Goal: Contribute content

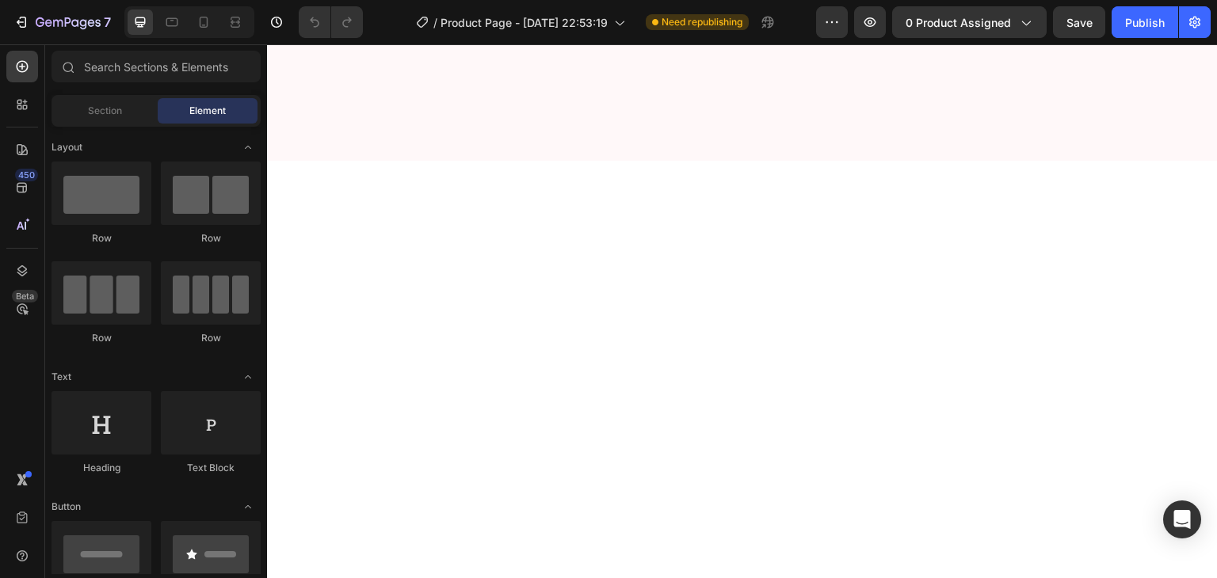
scroll to position [2193, 0]
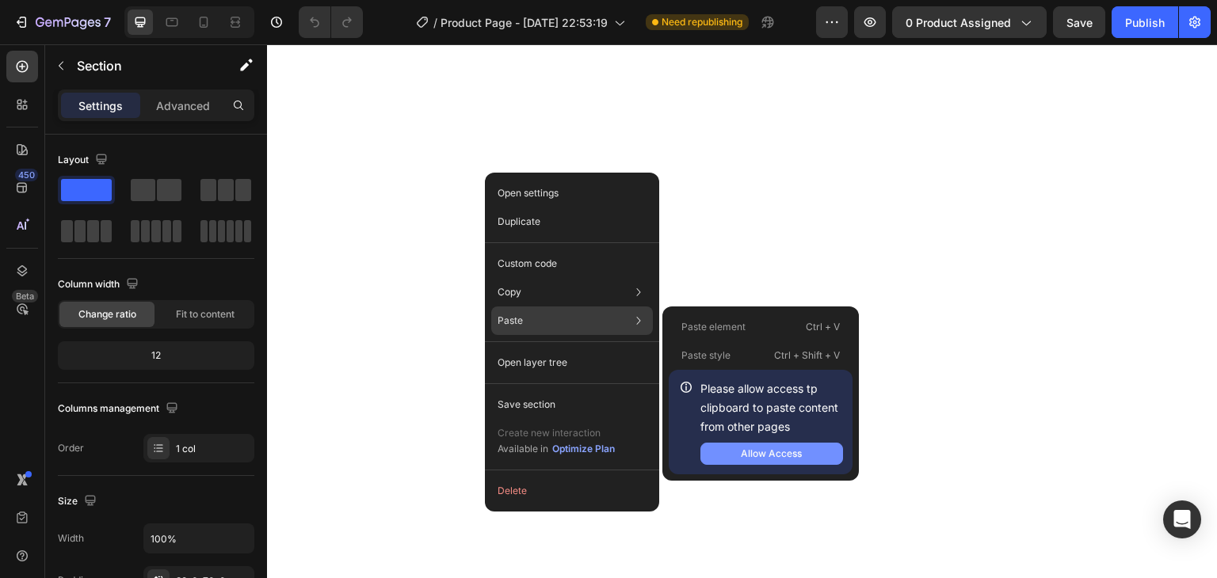
click at [778, 453] on div "Allow Access" at bounding box center [771, 454] width 61 height 14
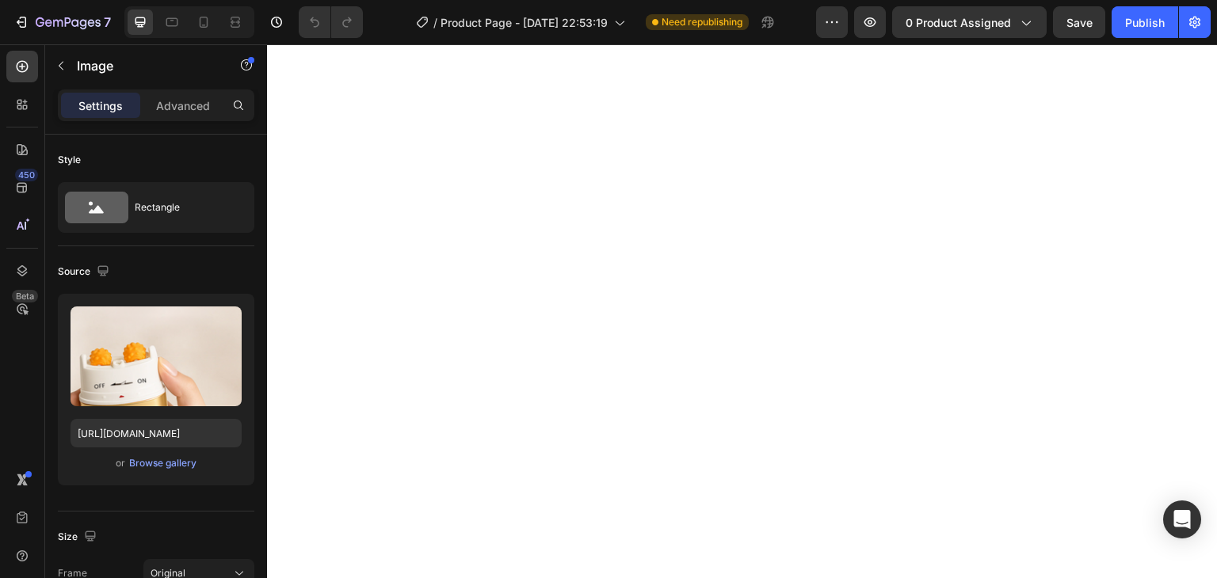
drag, startPoint x: 684, startPoint y: 573, endPoint x: 470, endPoint y: 387, distance: 283.6
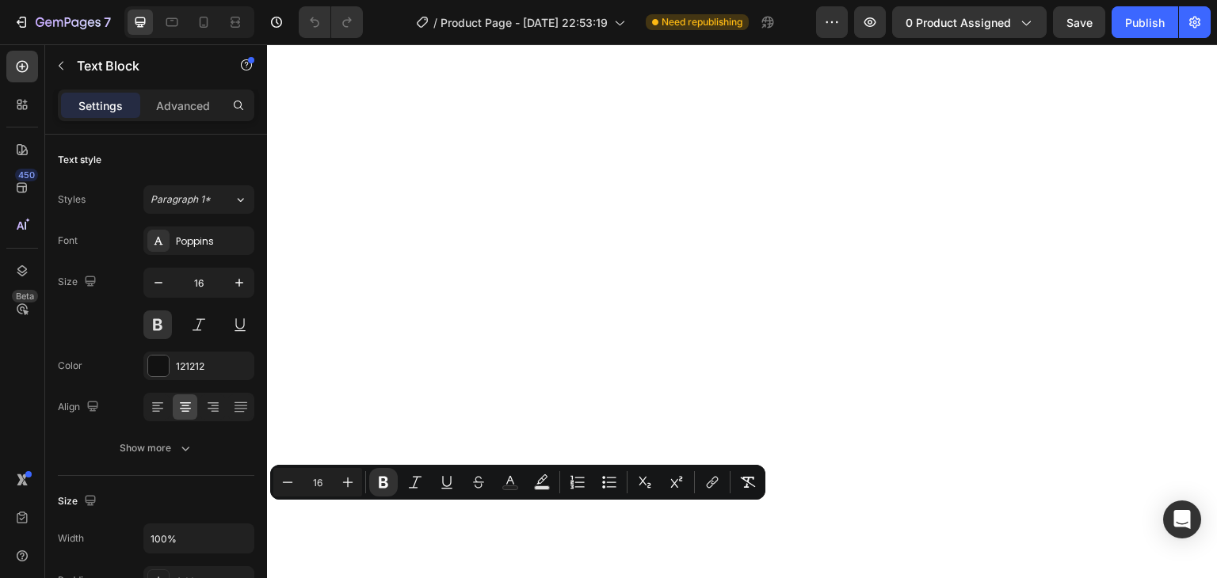
drag, startPoint x: 479, startPoint y: 519, endPoint x: 428, endPoint y: 518, distance: 50.7
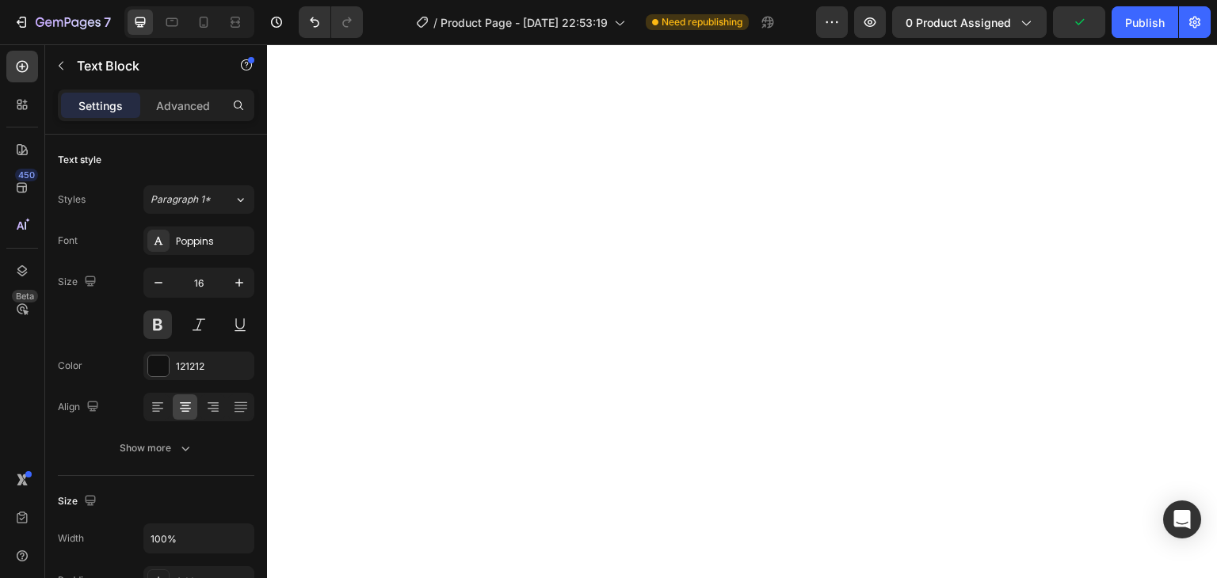
drag, startPoint x: 489, startPoint y: 515, endPoint x: 425, endPoint y: 513, distance: 64.2
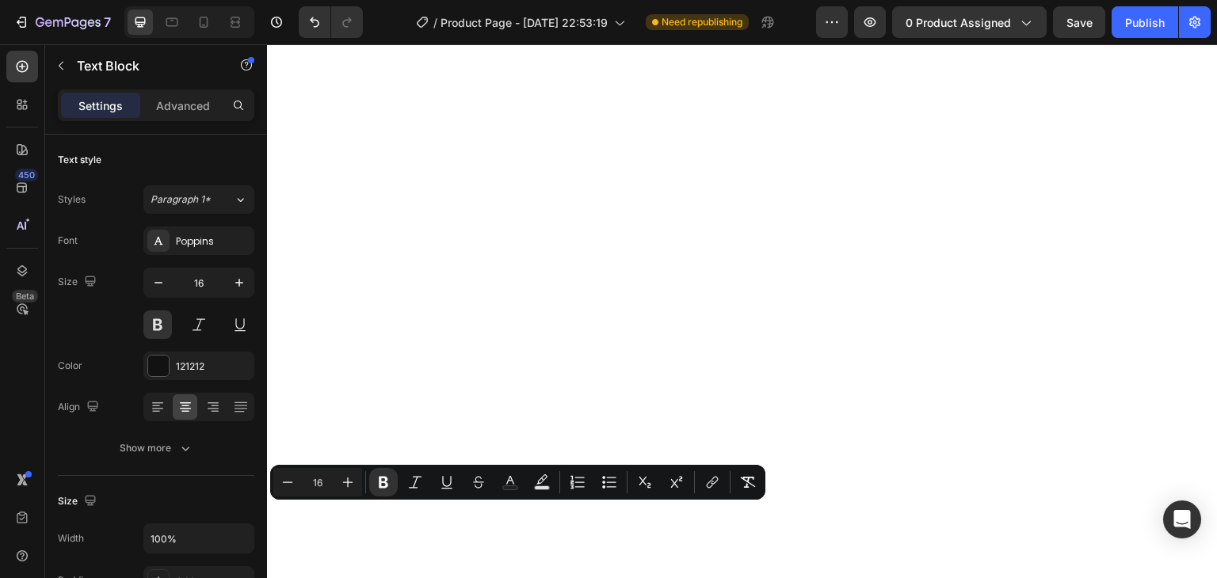
copy strong "Trinn 1"
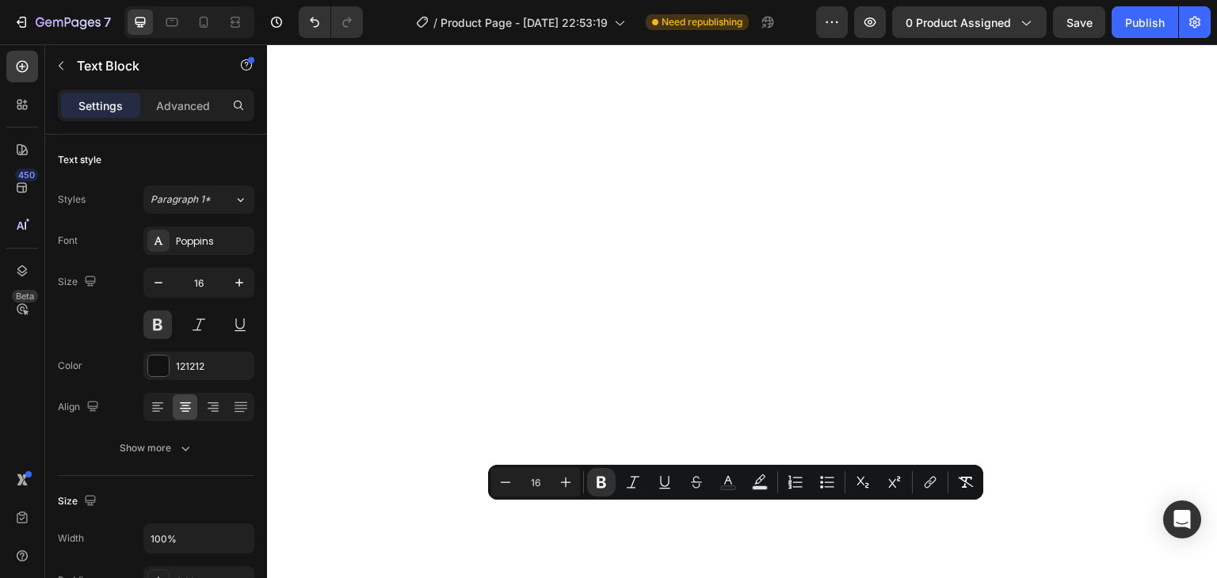
drag, startPoint x: 746, startPoint y: 521, endPoint x: 719, endPoint y: 521, distance: 26.9
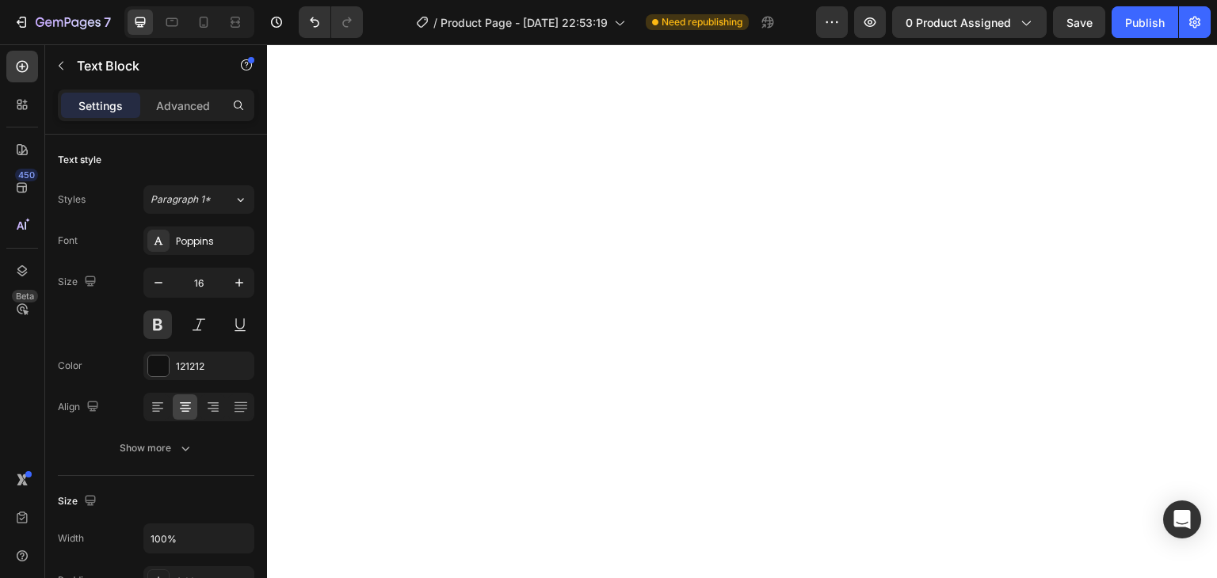
drag, startPoint x: 1077, startPoint y: 520, endPoint x: 972, endPoint y: 511, distance: 104.9
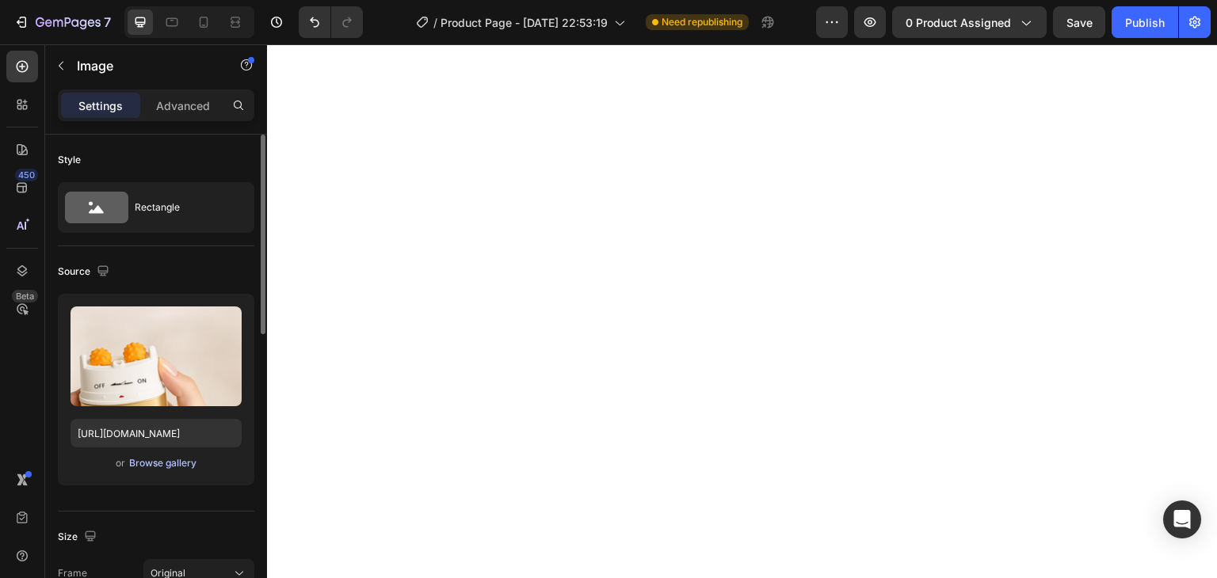
click at [152, 470] on button "Browse gallery" at bounding box center [162, 464] width 69 height 16
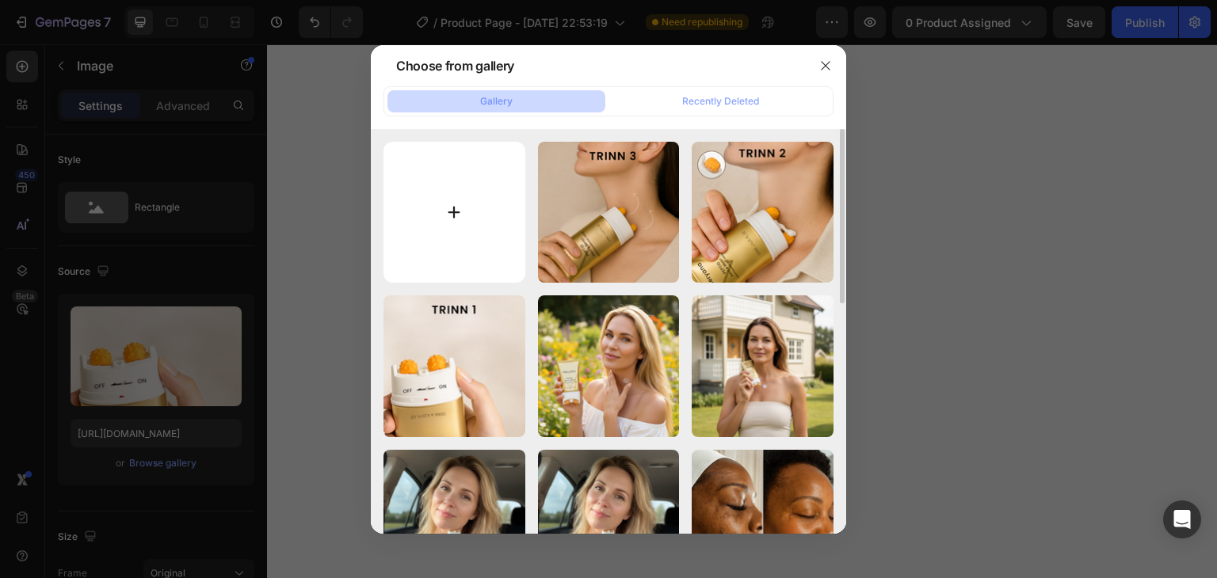
click at [441, 227] on input "file" at bounding box center [454, 213] width 142 height 142
type input "C:\fakepath\22.png"
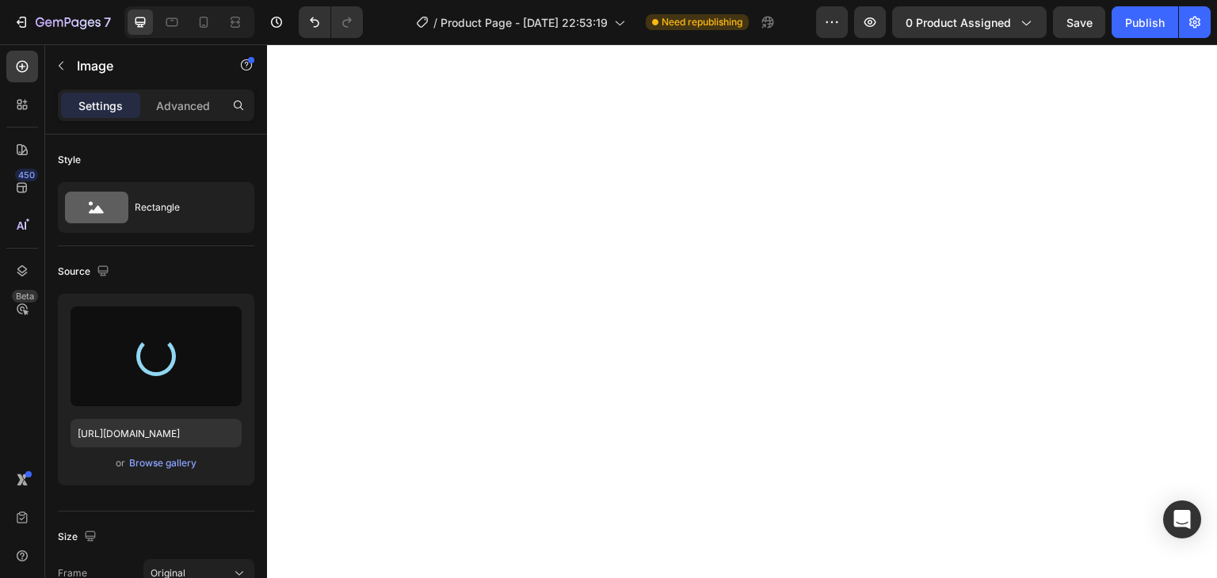
type input "[URL][DOMAIN_NAME]"
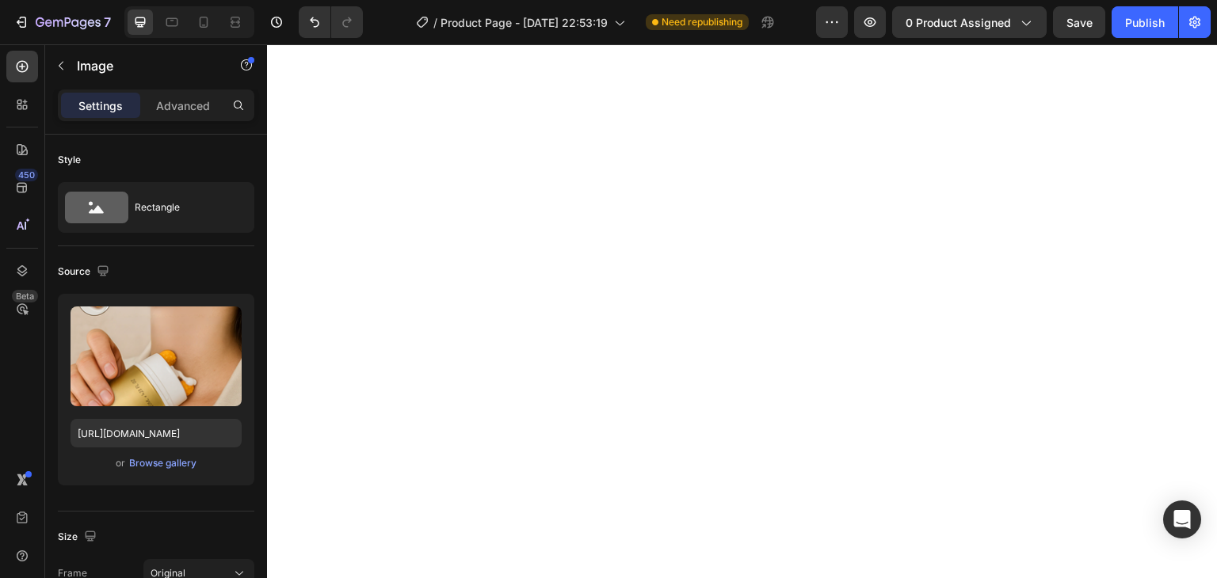
click at [185, 461] on div "Browse gallery" at bounding box center [162, 463] width 67 height 14
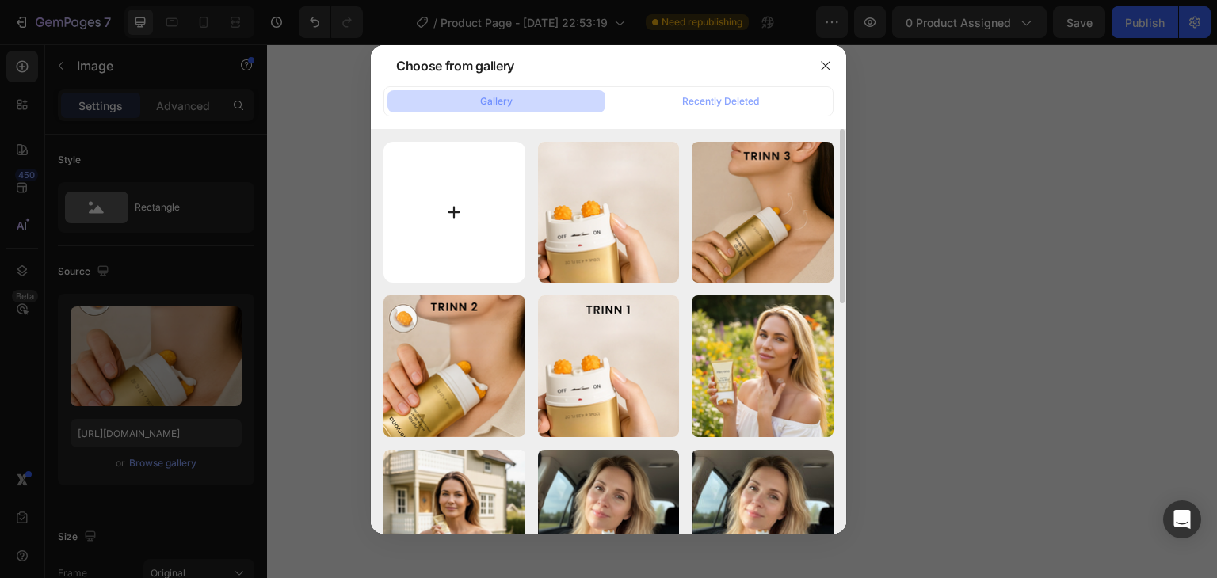
click at [449, 193] on input "file" at bounding box center [454, 213] width 142 height 142
type input "C:\fakepath\23.png"
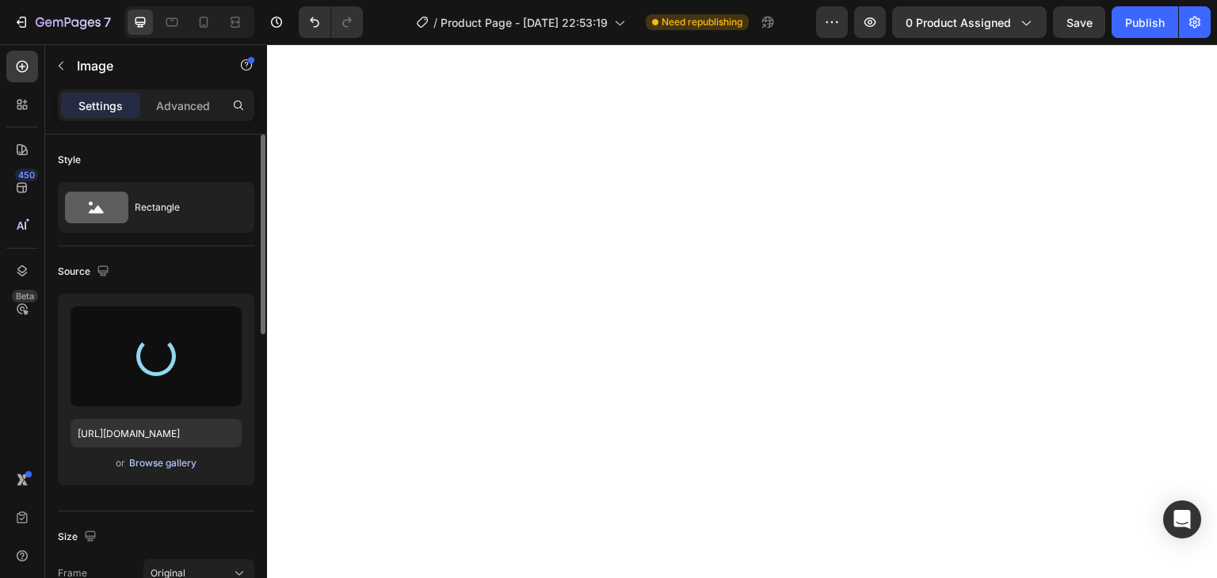
click at [174, 466] on div "Browse gallery" at bounding box center [162, 463] width 67 height 14
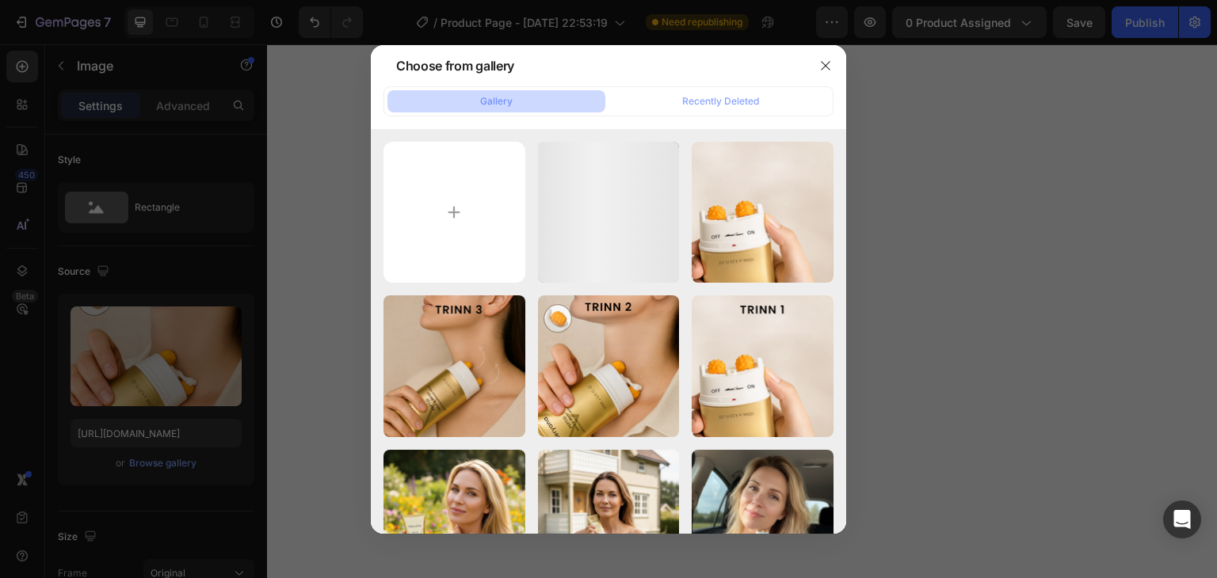
type input "[URL][DOMAIN_NAME]"
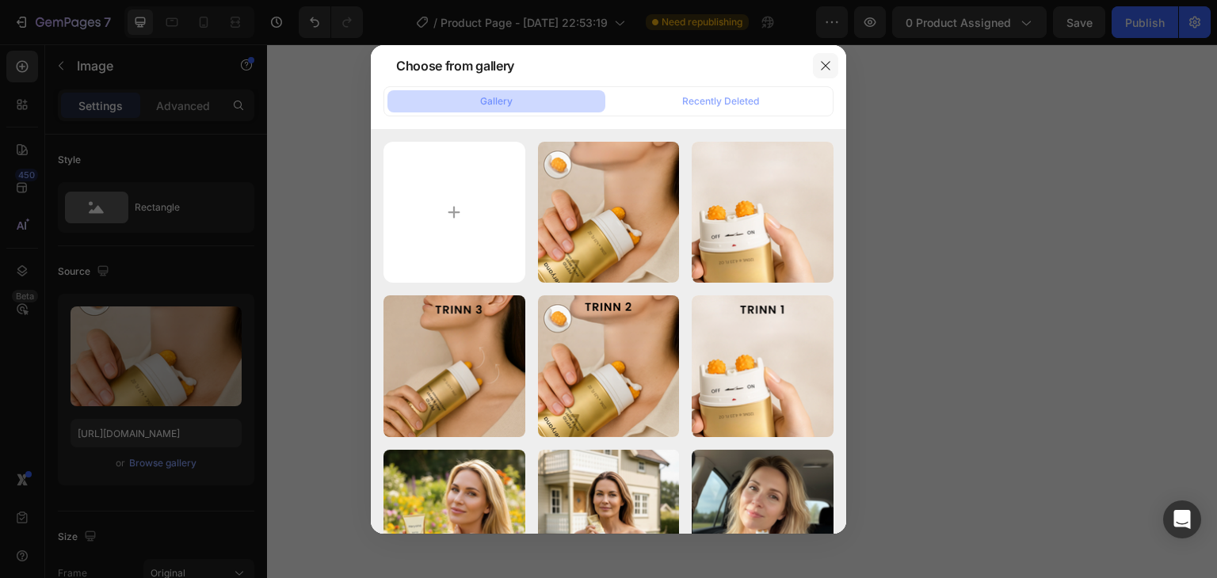
click at [822, 64] on icon "button" at bounding box center [825, 65] width 13 height 13
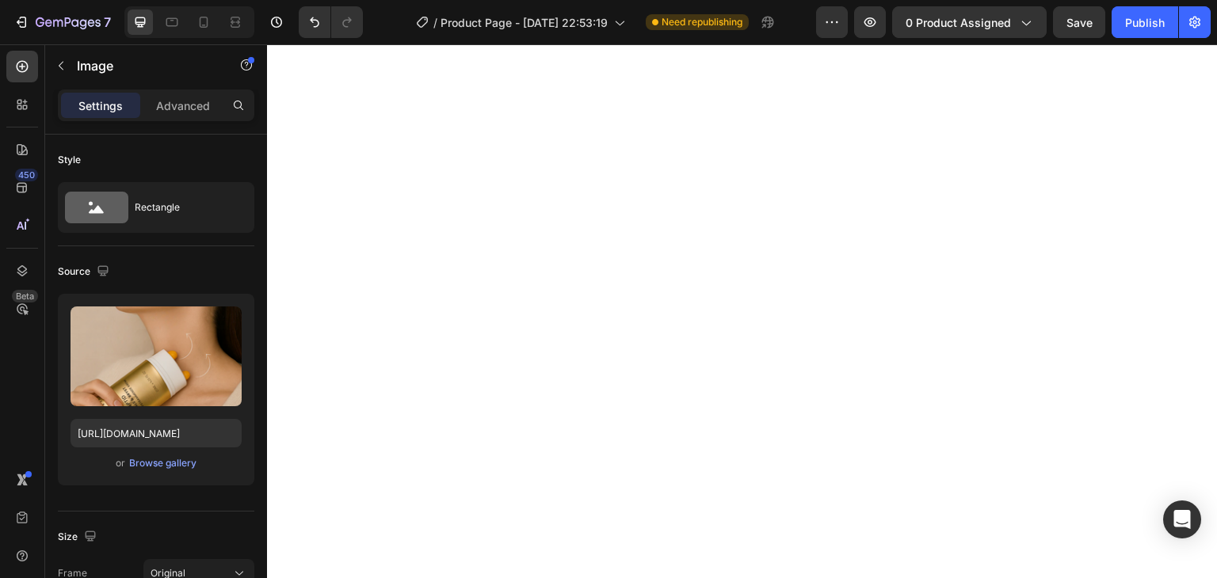
click at [181, 460] on div "Browse gallery" at bounding box center [162, 463] width 67 height 14
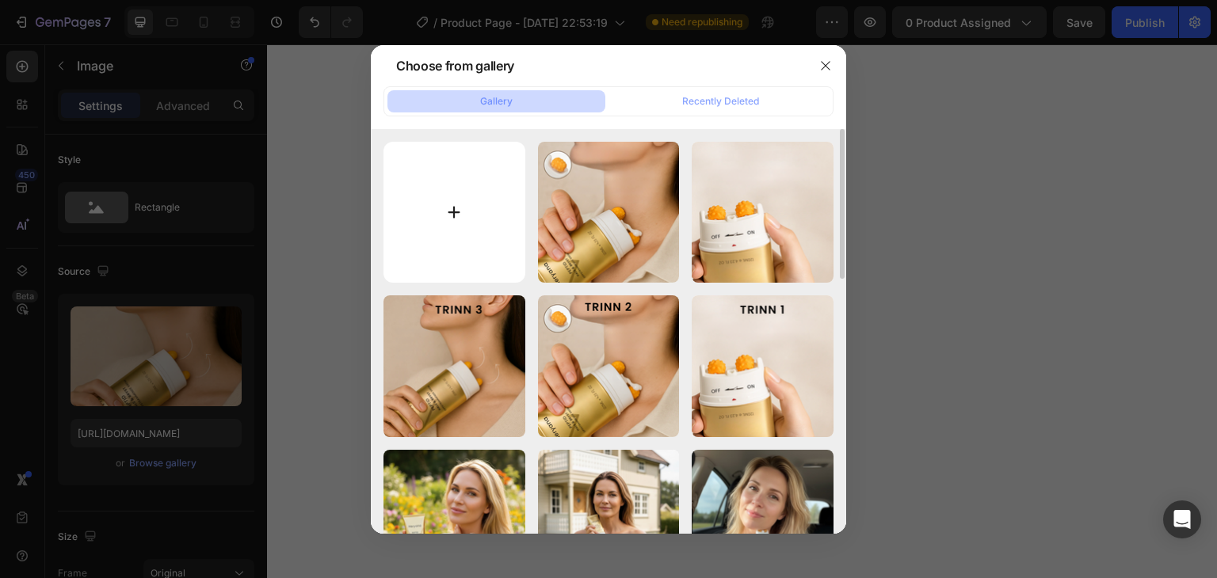
click at [476, 208] on input "file" at bounding box center [454, 213] width 142 height 142
type input "C:\fakepath\24.png"
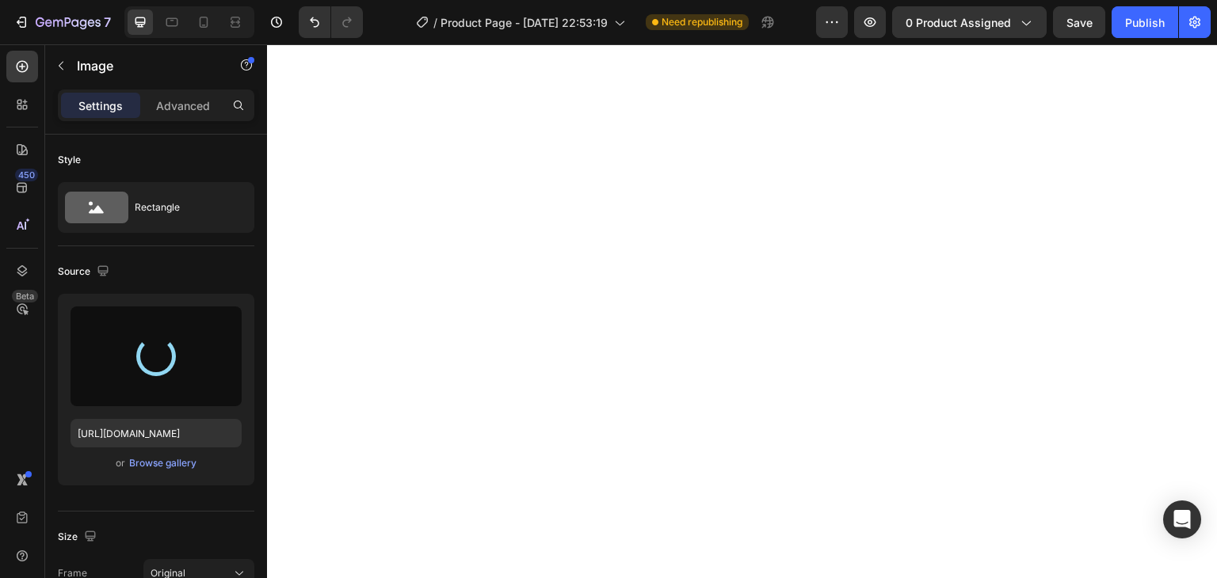
type input "[URL][DOMAIN_NAME]"
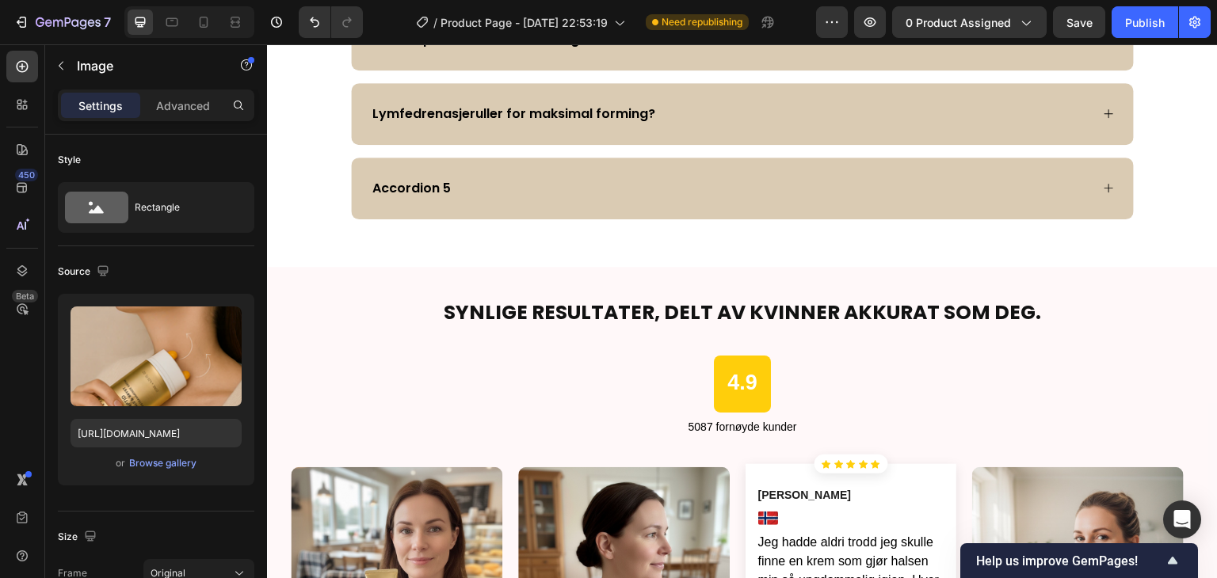
scroll to position [3748, 0]
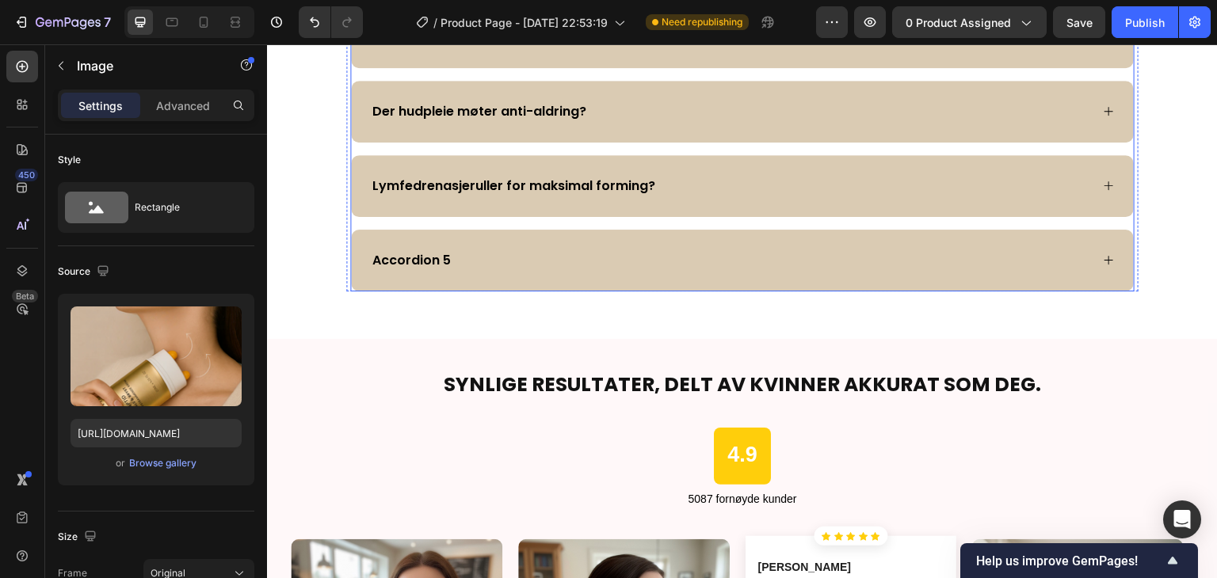
click at [830, 270] on div "Accordion 5" at bounding box center [730, 261] width 720 height 24
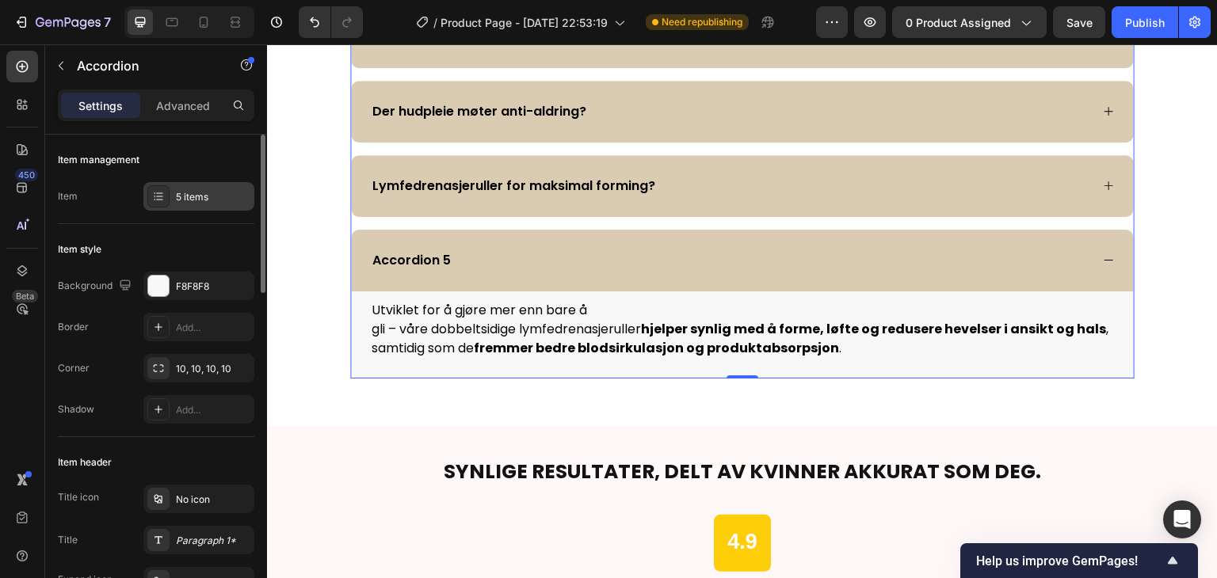
click at [214, 198] on div "5 items" at bounding box center [213, 197] width 74 height 14
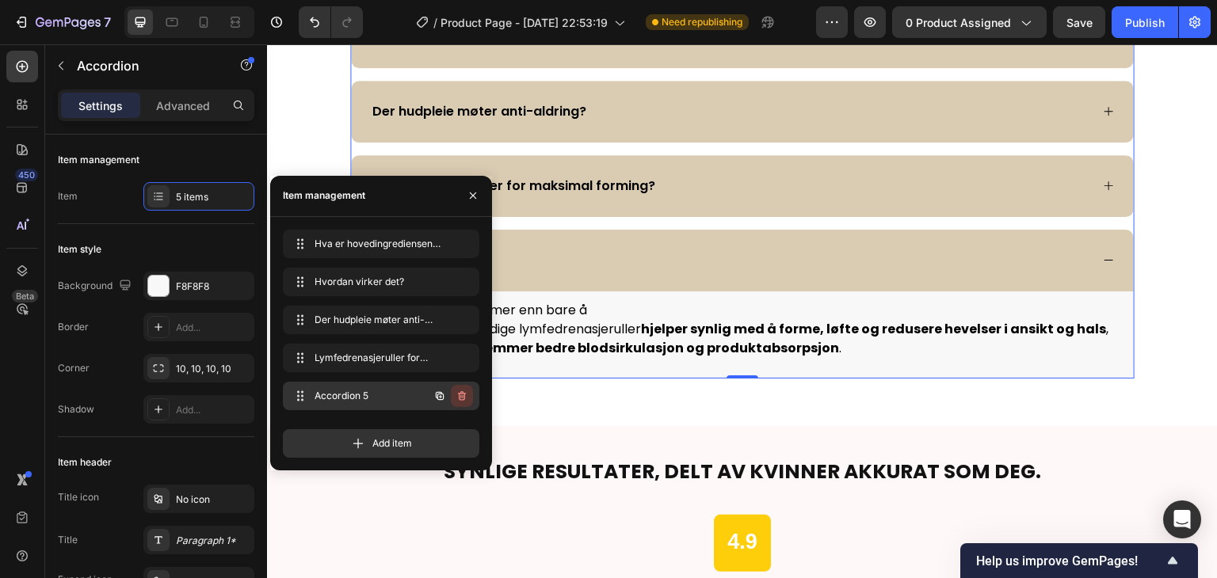
click at [463, 397] on icon "button" at bounding box center [463, 397] width 1 height 4
click at [460, 391] on div "Delete" at bounding box center [451, 396] width 29 height 14
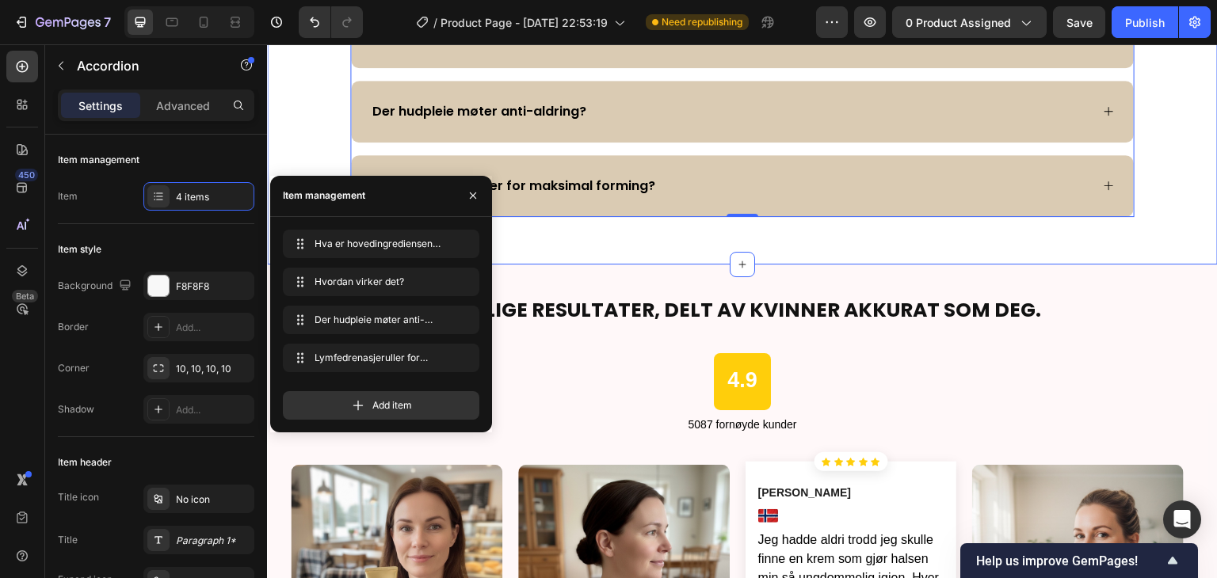
click at [583, 255] on div "FAQ Heading Hva er hovedingrediensene iHeryana , og er de trygge? Hvordan virke…" at bounding box center [742, 62] width 951 height 405
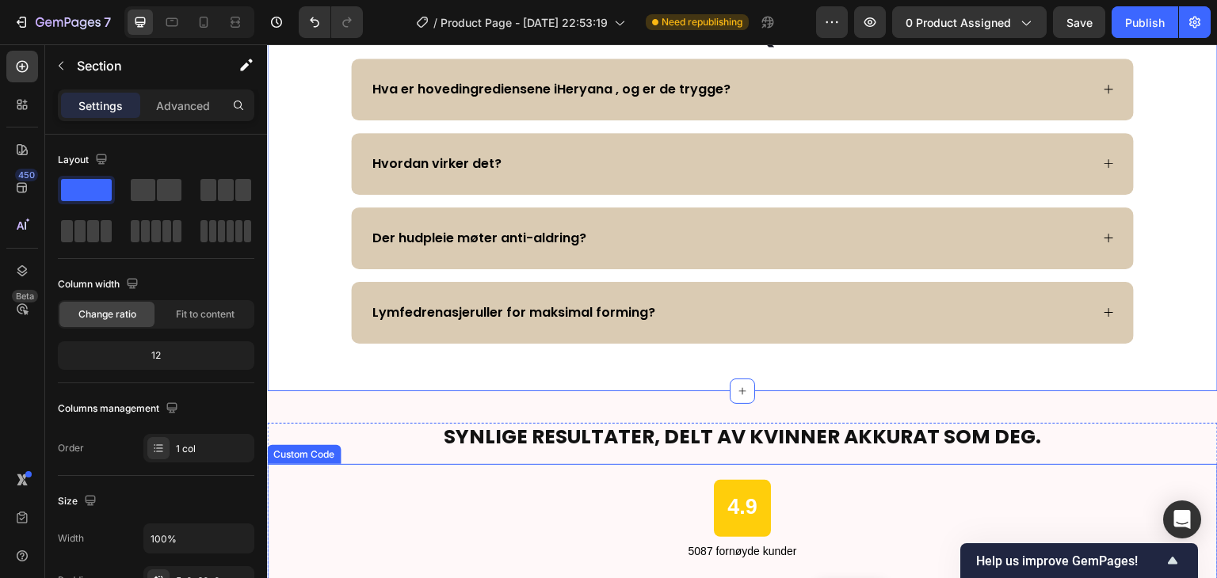
scroll to position [3568, 0]
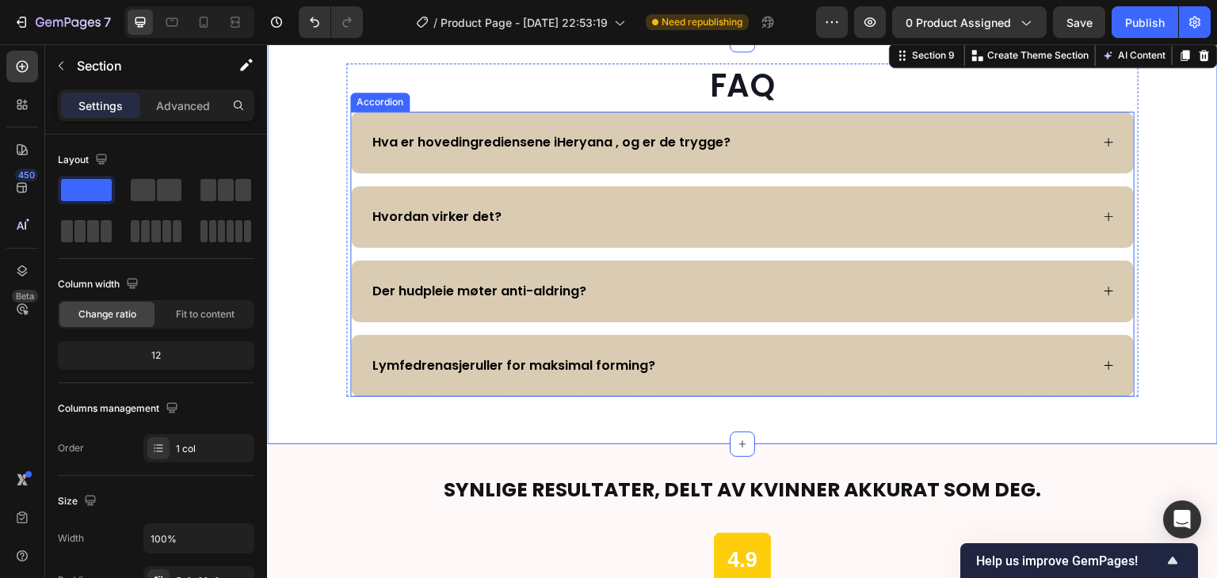
click at [585, 215] on div "Hvordan virker det?" at bounding box center [730, 217] width 720 height 24
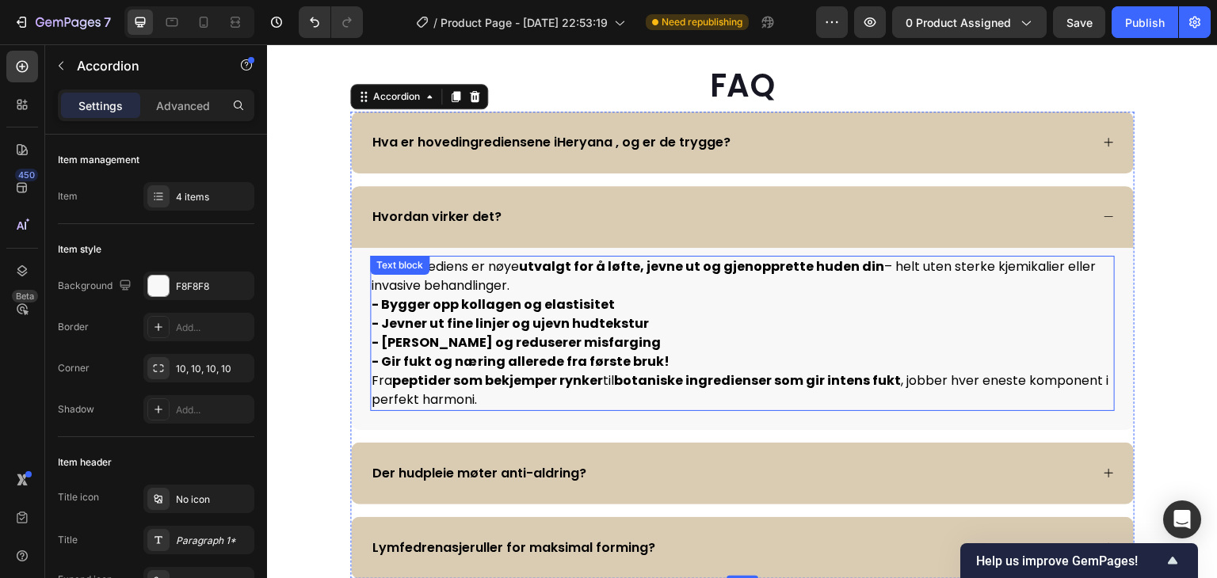
click at [530, 401] on p "Fra peptider som bekjemper rynker til botaniske ingredienser som gir intens fuk…" at bounding box center [743, 391] width 742 height 38
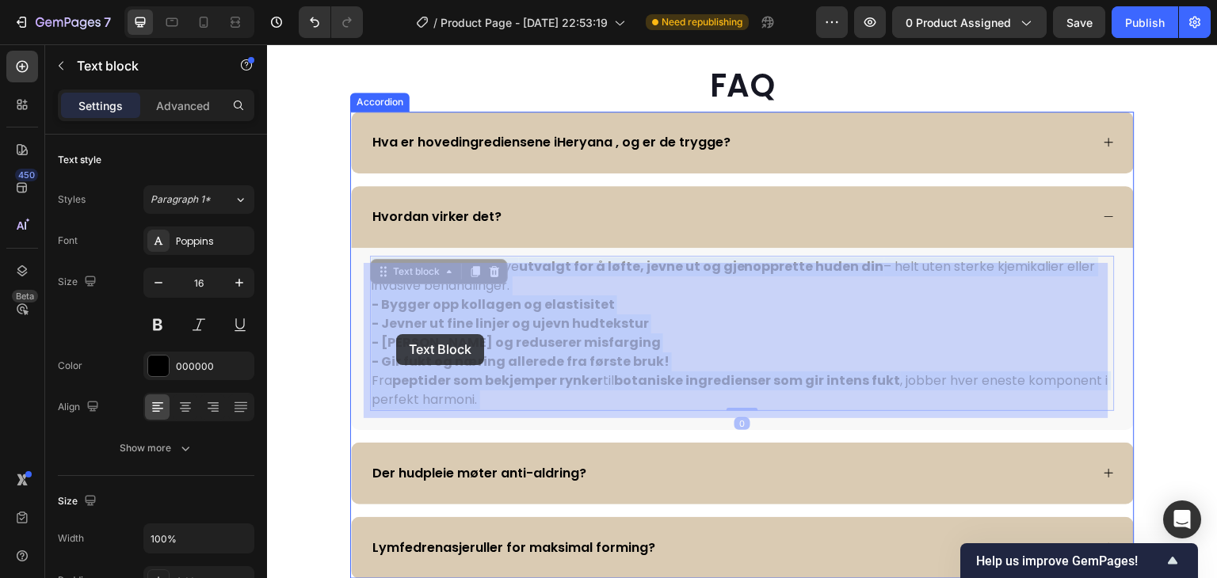
drag, startPoint x: 503, startPoint y: 399, endPoint x: 397, endPoint y: 334, distance: 124.1
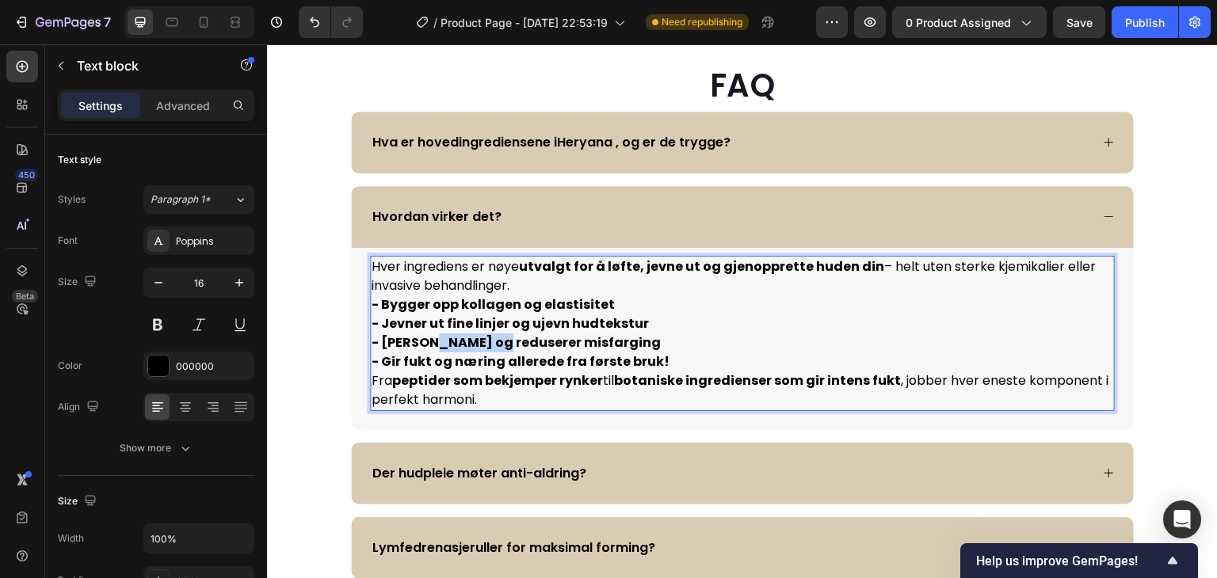
click at [470, 340] on strong "- [PERSON_NAME] og reduserer misfarging" at bounding box center [516, 343] width 289 height 18
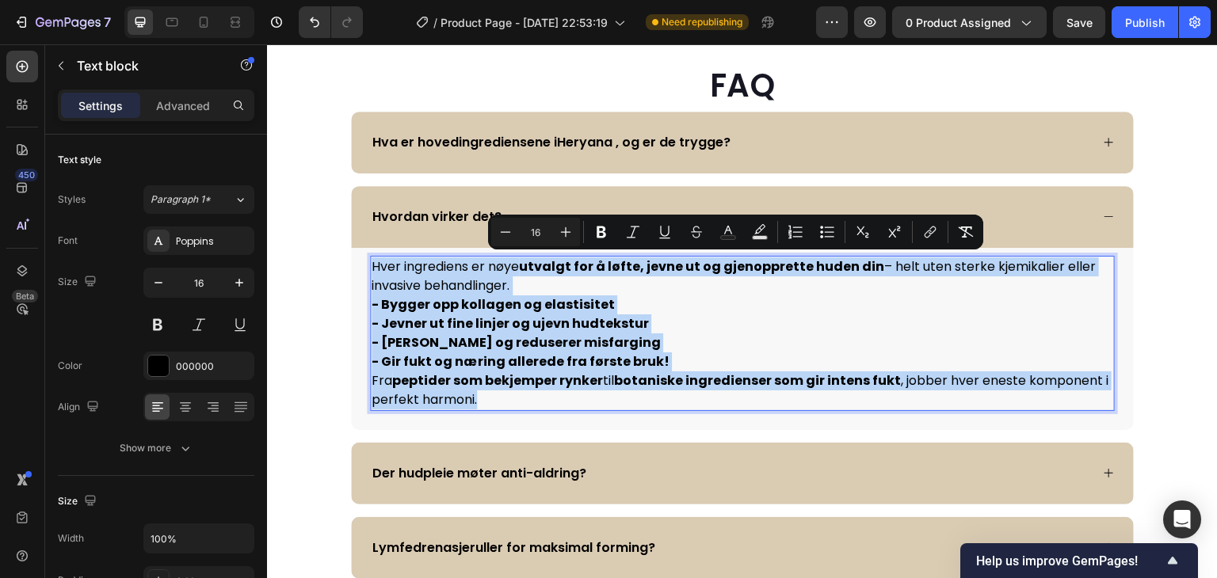
drag, startPoint x: 482, startPoint y: 401, endPoint x: 364, endPoint y: 263, distance: 182.0
click at [370, 263] on div "Hver ingrediens er nøye utvalgt for å løfte, jevne ut og gjenopprette huden din…" at bounding box center [742, 333] width 745 height 155
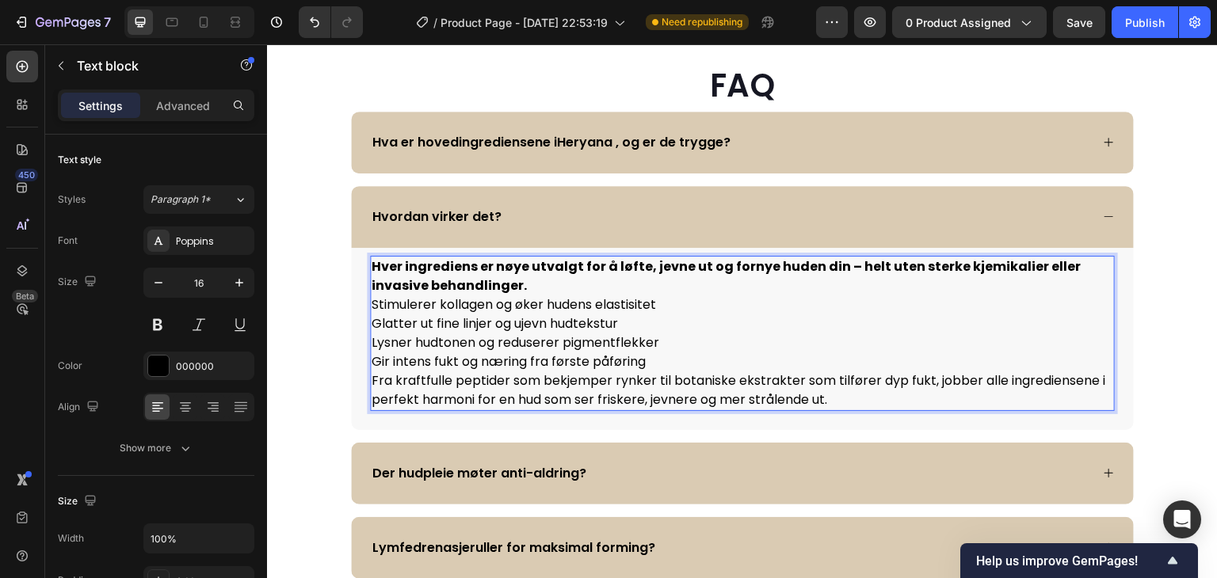
click at [489, 290] on p "Hver ingrediens er nøye utvalgt for å løfte, jevne ut og fornye huden din – hel…" at bounding box center [743, 276] width 742 height 38
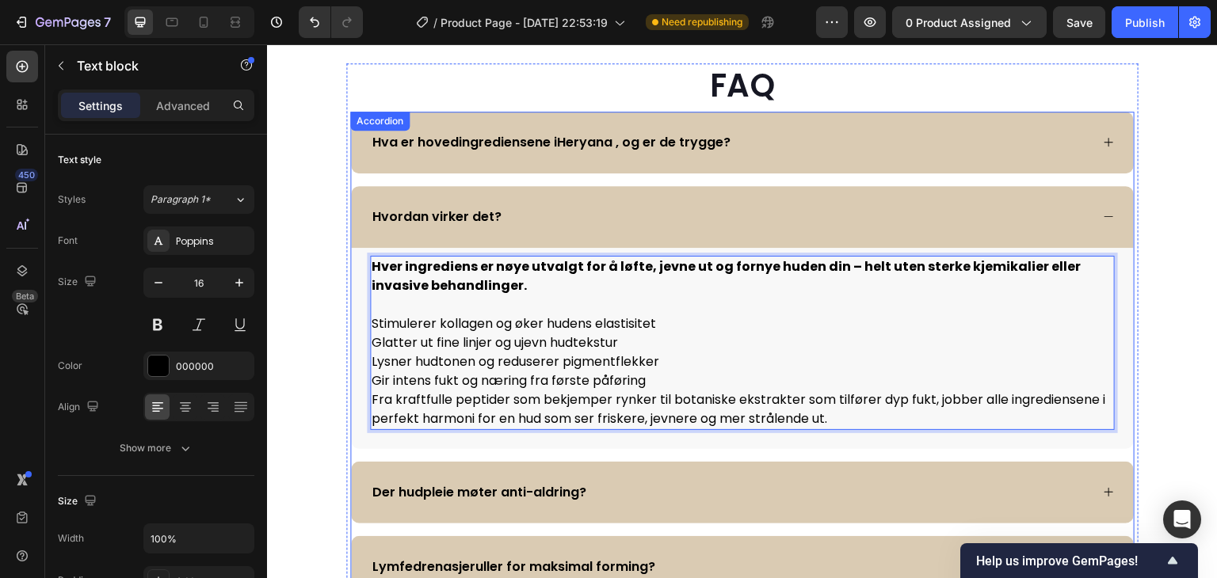
scroll to position [3719, 0]
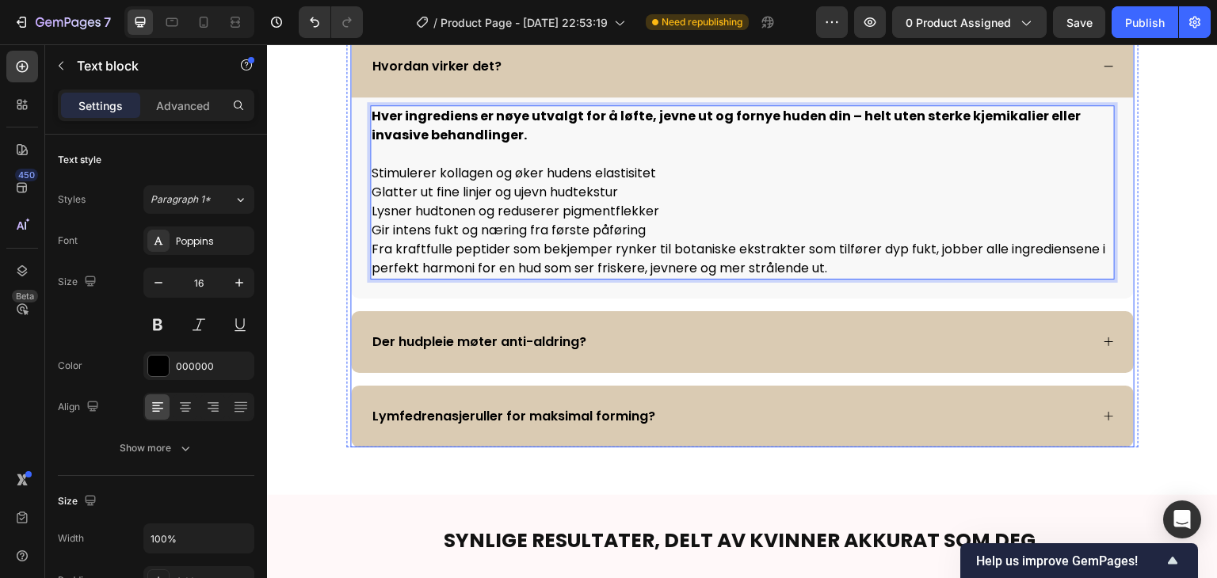
click at [754, 347] on div "Der hudpleie møter anti-aldring?" at bounding box center [730, 342] width 720 height 24
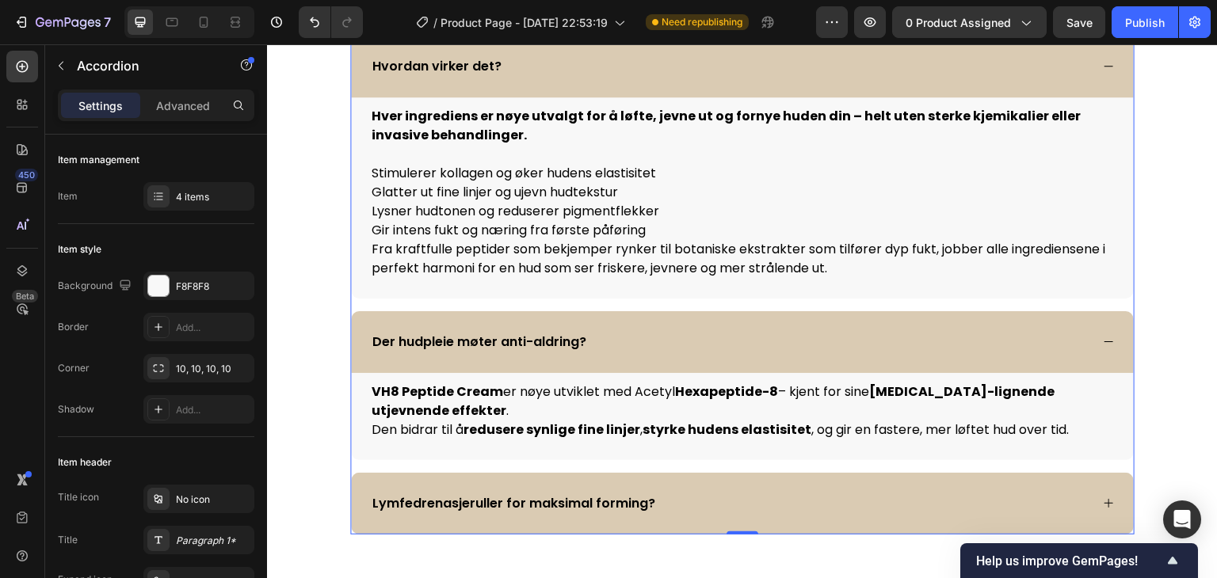
click at [757, 492] on div "Lymfedrenasjeruller for maksimal forming?" at bounding box center [730, 504] width 720 height 24
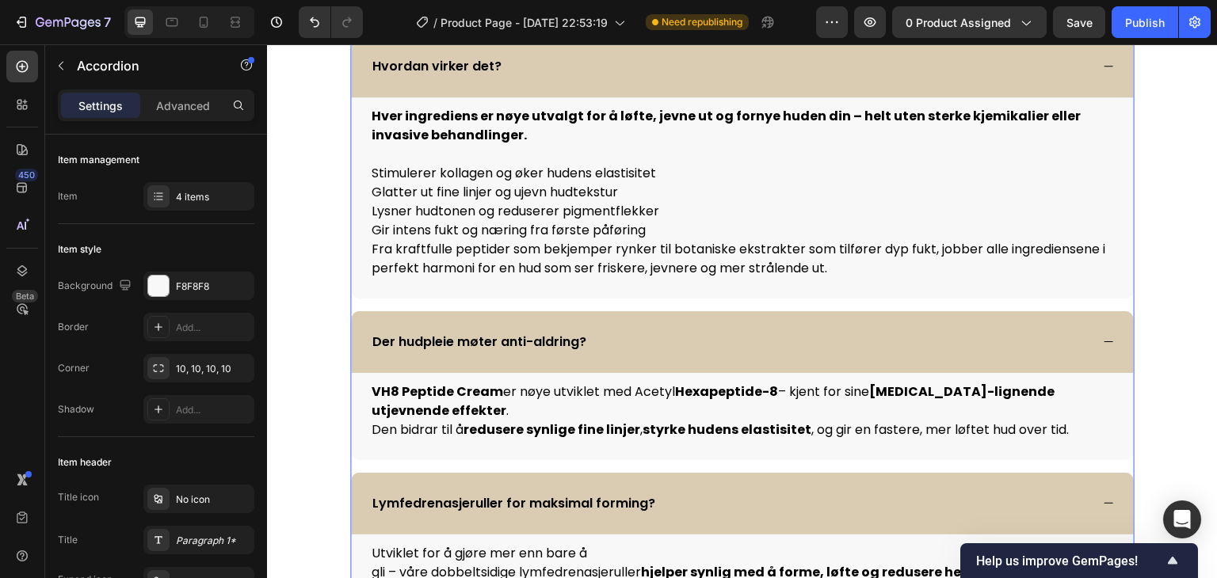
scroll to position [3884, 0]
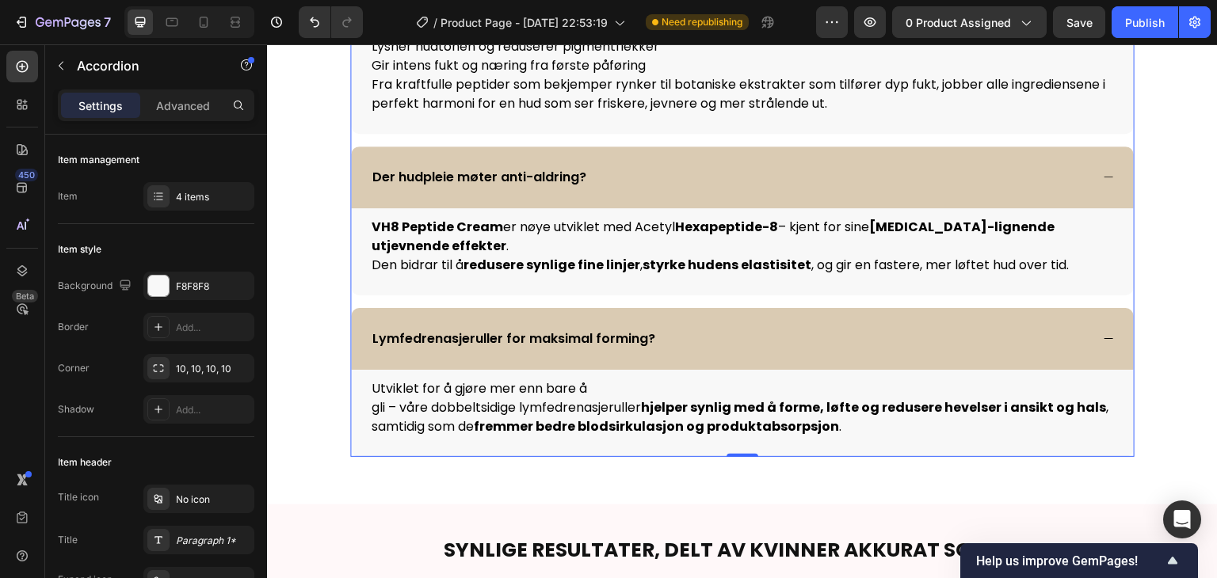
click at [794, 327] on div "Lymfedrenasjeruller for maksimal forming?" at bounding box center [730, 339] width 720 height 24
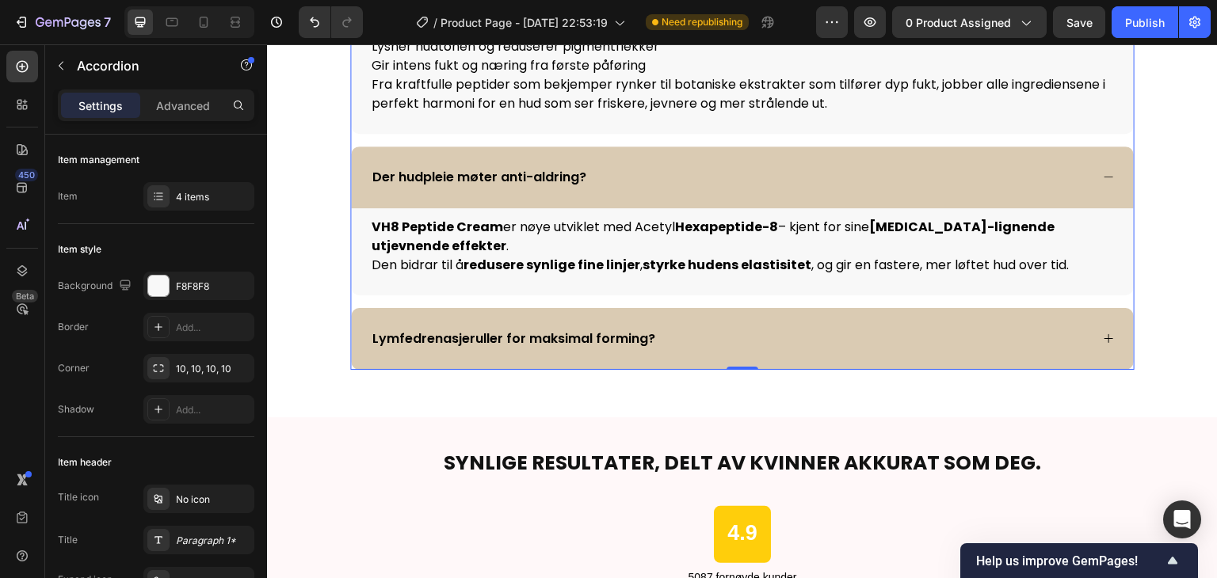
click at [746, 327] on div "Lymfedrenasjeruller for maksimal forming?" at bounding box center [730, 339] width 720 height 24
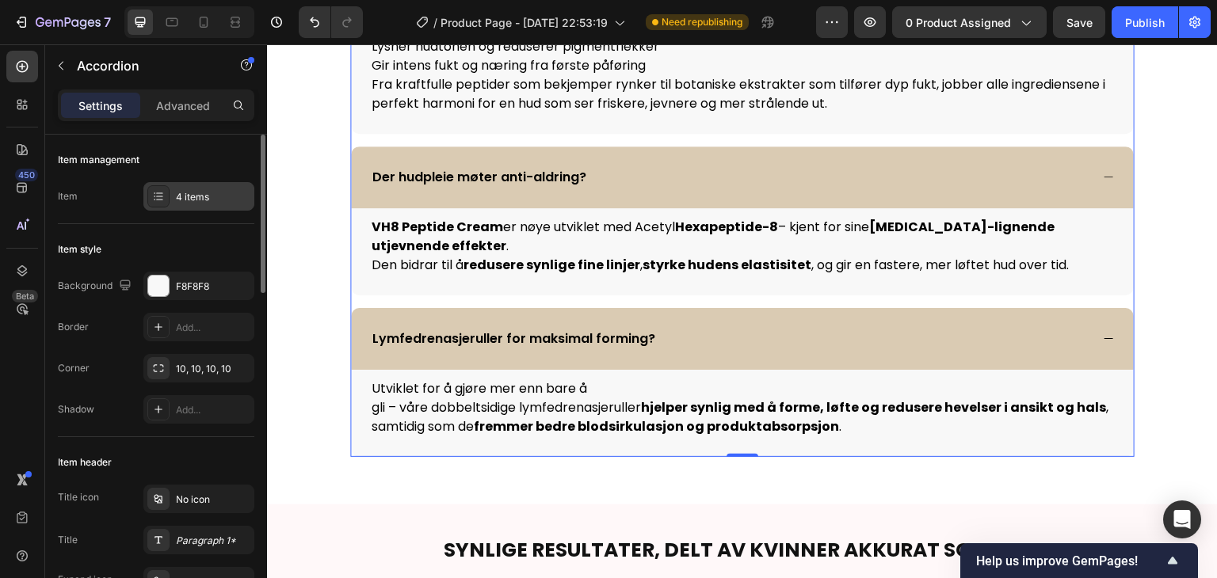
click at [199, 196] on div "4 items" at bounding box center [213, 197] width 74 height 14
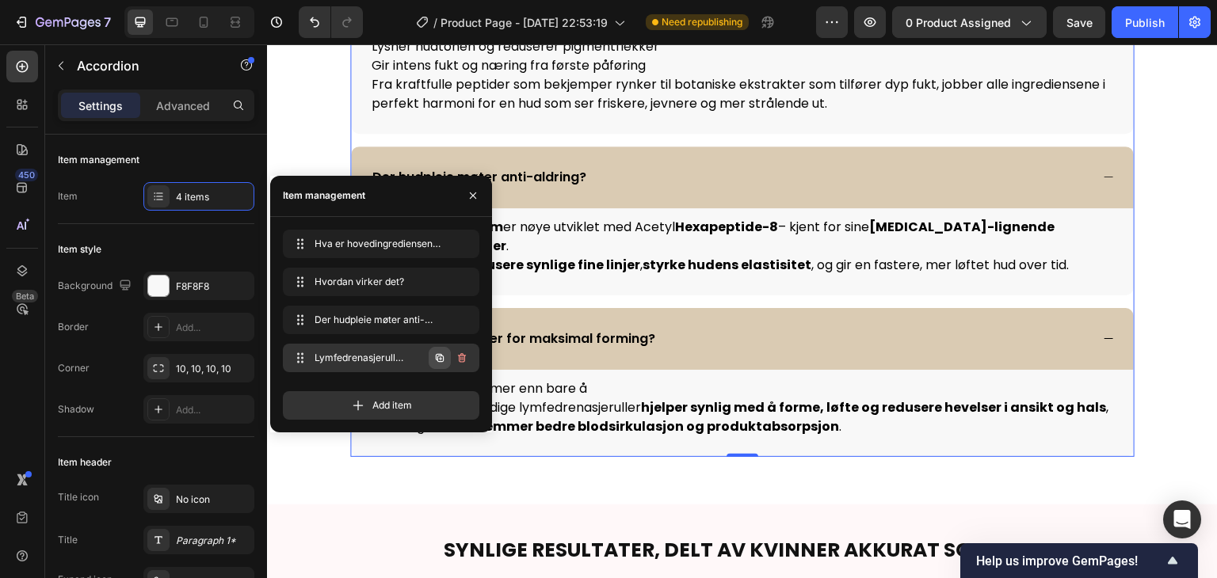
click at [437, 356] on icon "button" at bounding box center [440, 357] width 8 height 8
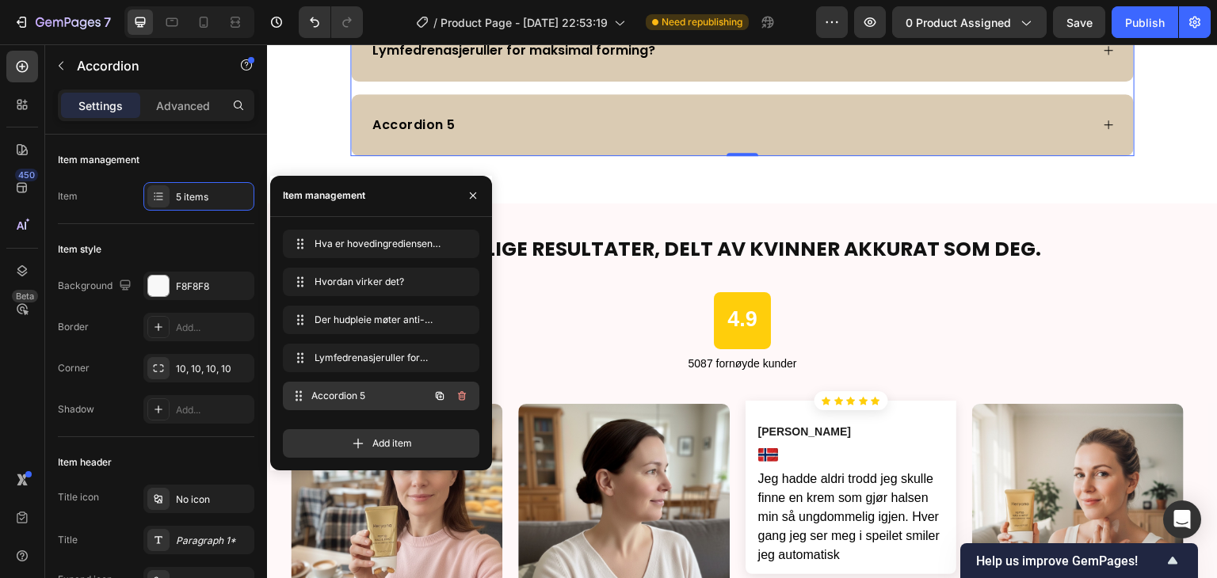
click at [383, 390] on span "Accordion 5" at bounding box center [369, 396] width 117 height 14
click at [658, 131] on div "Accordion 5" at bounding box center [730, 125] width 720 height 24
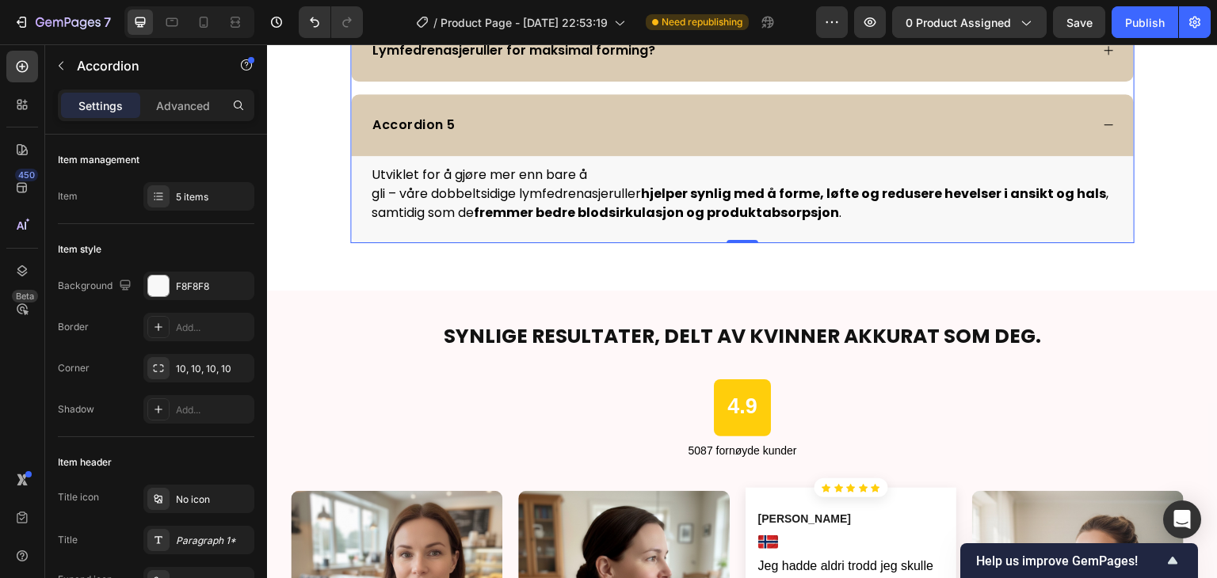
click at [444, 121] on div "Accordion 5" at bounding box center [414, 125] width 88 height 24
click at [444, 121] on div "Accordion 5" at bounding box center [411, 125] width 83 height 24
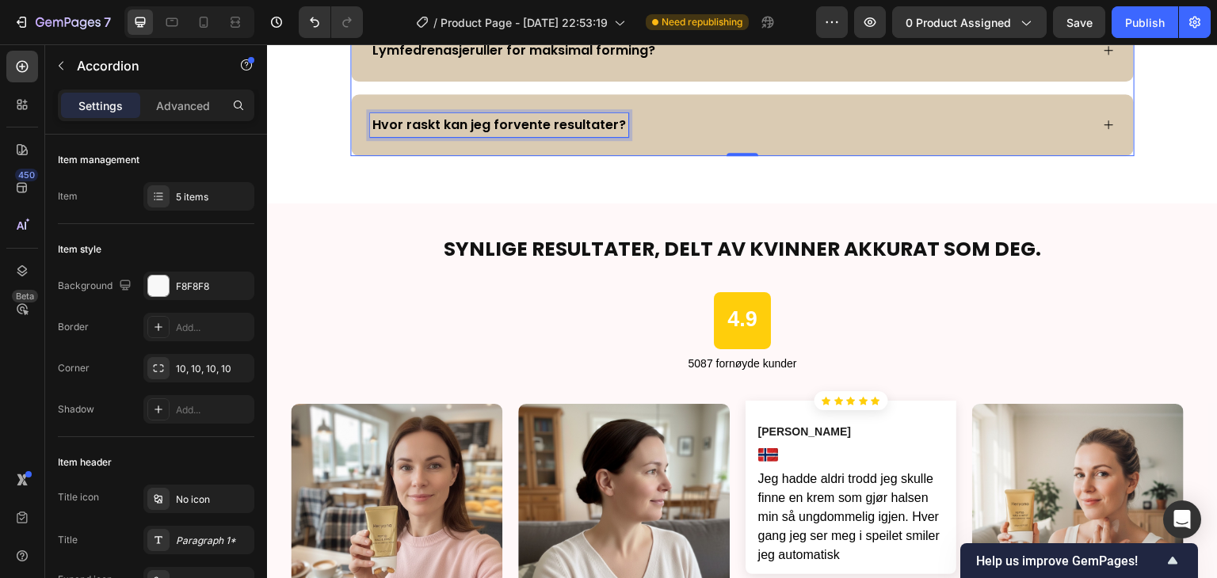
click at [489, 126] on p "Hvor raskt kan jeg forvente resultater?" at bounding box center [499, 125] width 254 height 19
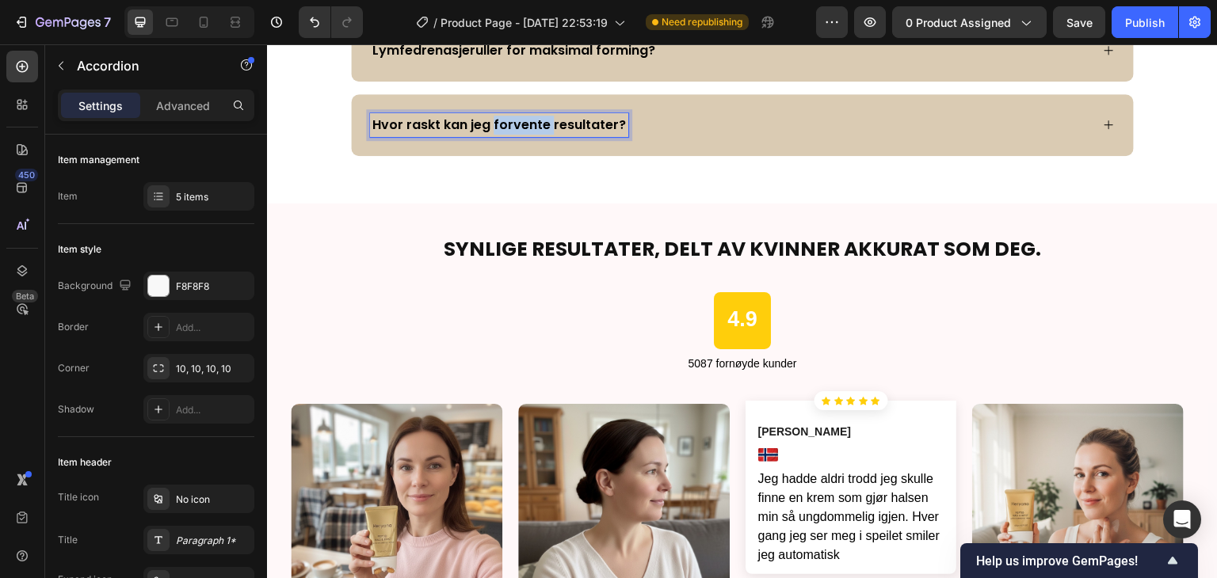
click at [489, 126] on p "Hvor raskt kan jeg forvente resultater?" at bounding box center [499, 125] width 254 height 19
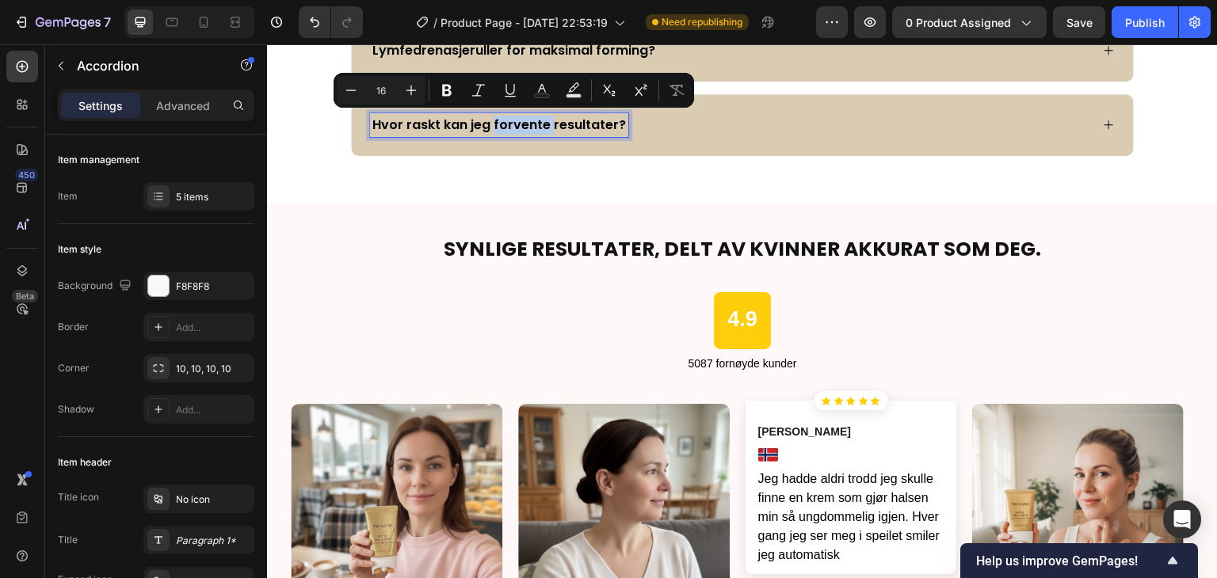
click at [489, 126] on p "Hvor raskt kan jeg forvente resultater?" at bounding box center [499, 125] width 254 height 19
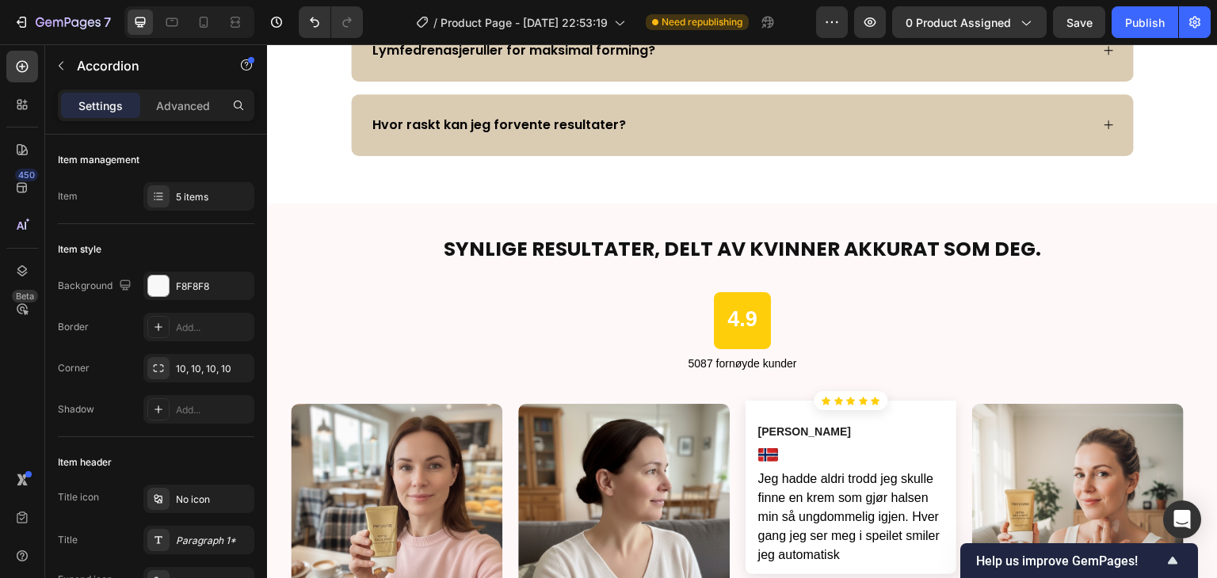
click at [994, 116] on div "Hvor raskt kan jeg forvente resultater?" at bounding box center [730, 125] width 720 height 24
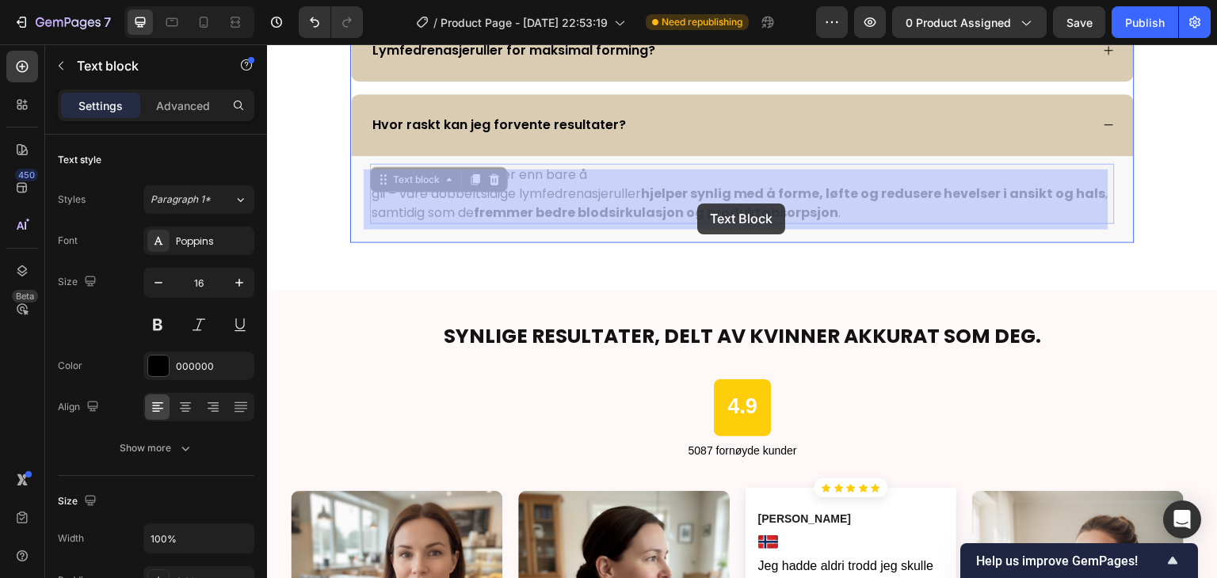
drag, startPoint x: 843, startPoint y: 207, endPoint x: 696, endPoint y: 203, distance: 146.6
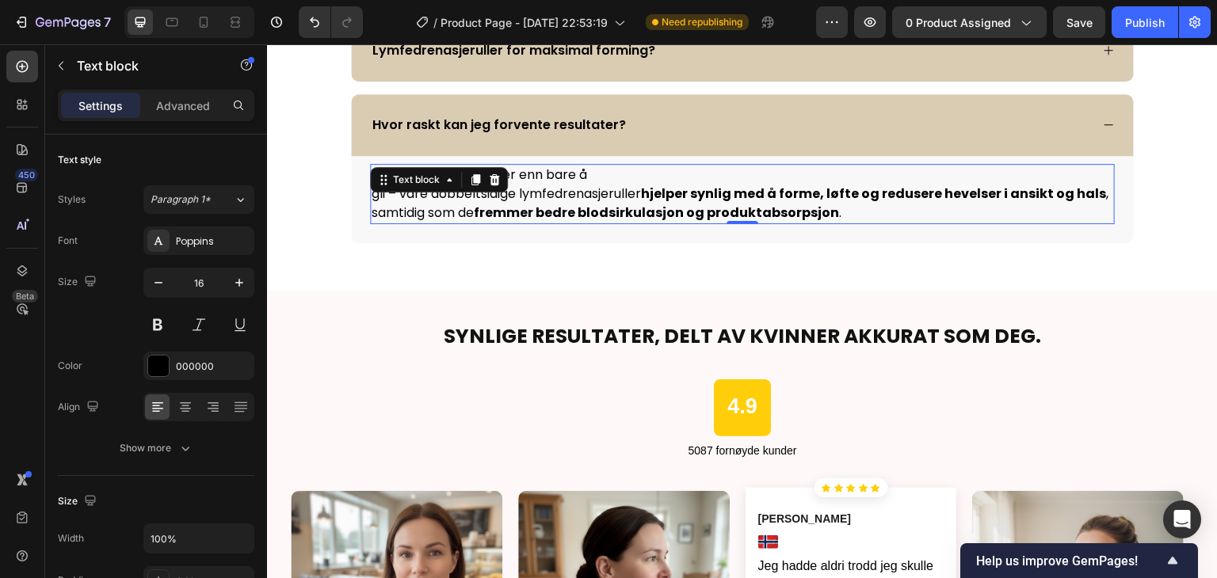
click at [790, 194] on strong "hjelper synlig med å forme, løfte og redusere hevelser i ansikt og hals" at bounding box center [873, 194] width 465 height 18
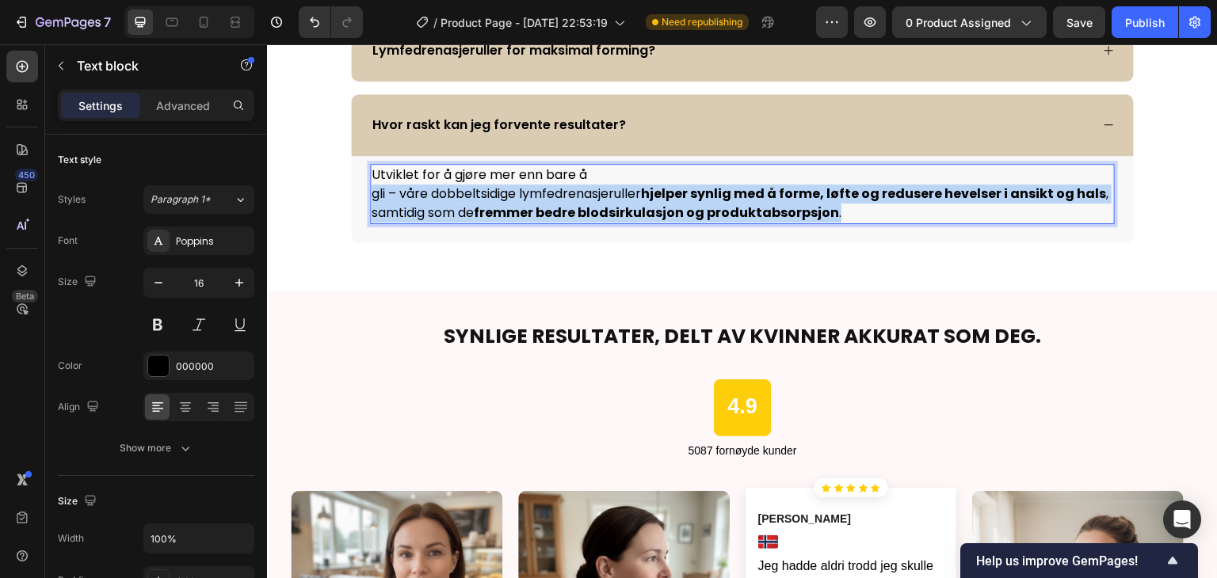
click at [790, 194] on strong "hjelper synlig med å forme, løfte og redusere hevelser i ansikt og hals" at bounding box center [873, 194] width 465 height 18
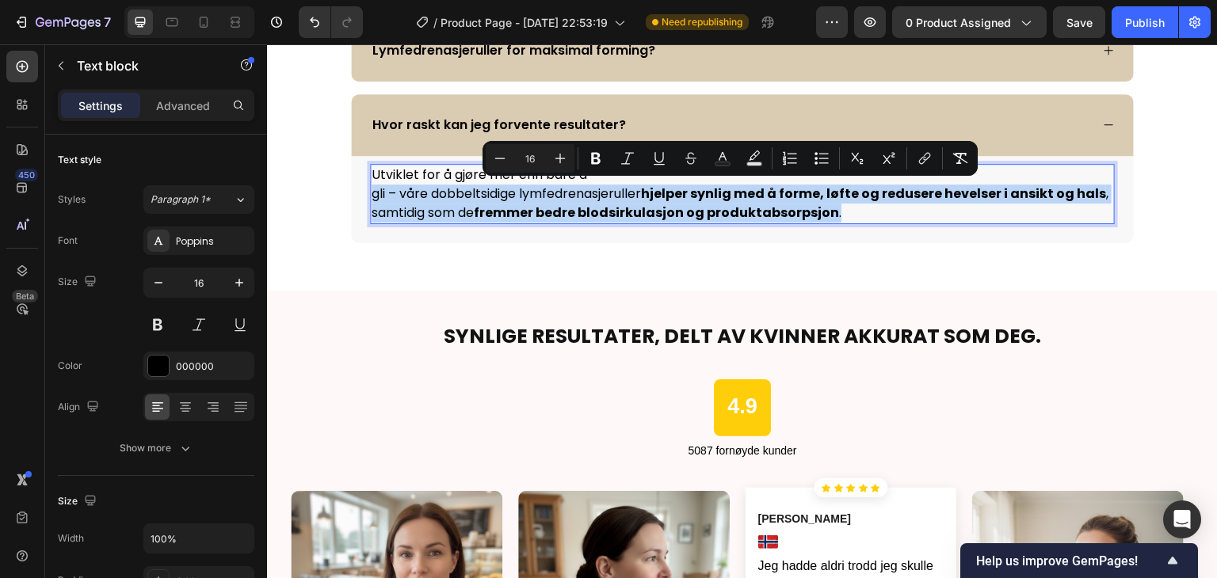
click at [852, 207] on p "gli – våre dobbeltsidige lymfedrenasjeruller hjelper synlig med å forme, løfte …" at bounding box center [743, 204] width 742 height 38
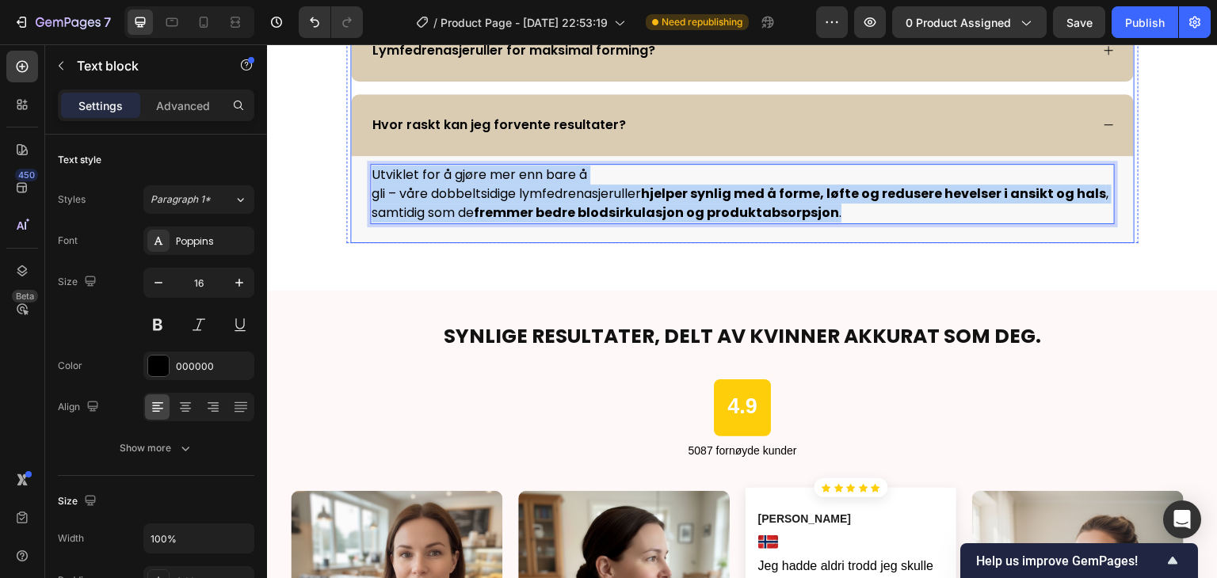
drag, startPoint x: 852, startPoint y: 207, endPoint x: 355, endPoint y: 167, distance: 498.3
click at [355, 167] on div "Utviklet for å gjøre mer enn bare å gli – våre dobbeltsidige lymfedrenasjerulle…" at bounding box center [742, 199] width 783 height 87
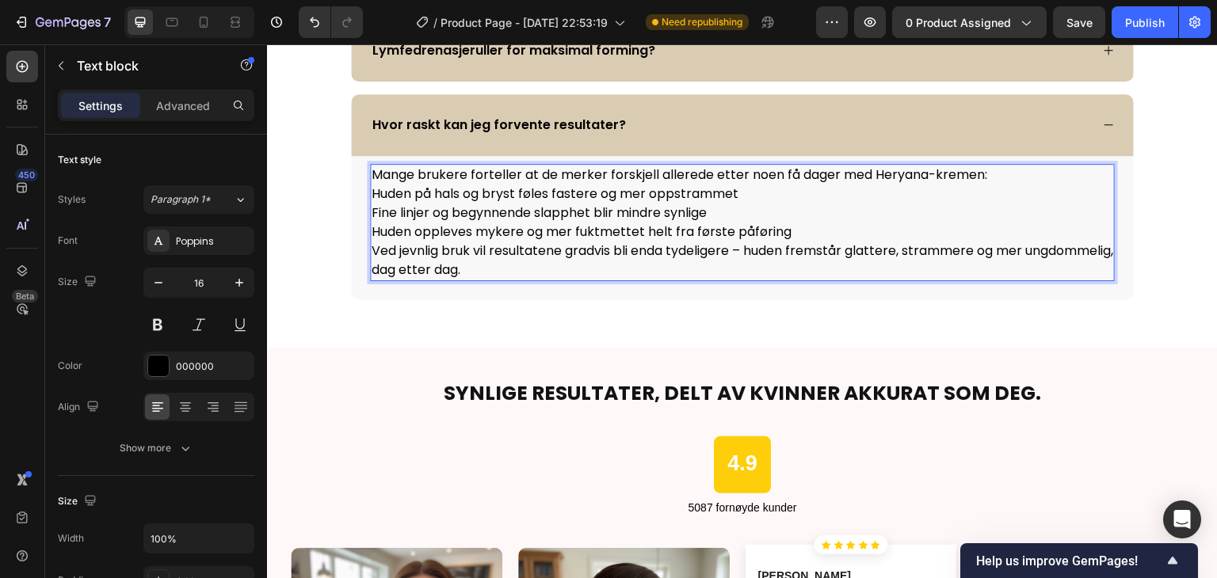
click at [486, 208] on p "Fine linjer og begynnende slapphet blir mindre synlige" at bounding box center [743, 213] width 742 height 19
click at [556, 261] on p "Ved jevnlig bruk vil resultatene gradvis bli enda tydeligere – huden fremstår g…" at bounding box center [743, 261] width 742 height 38
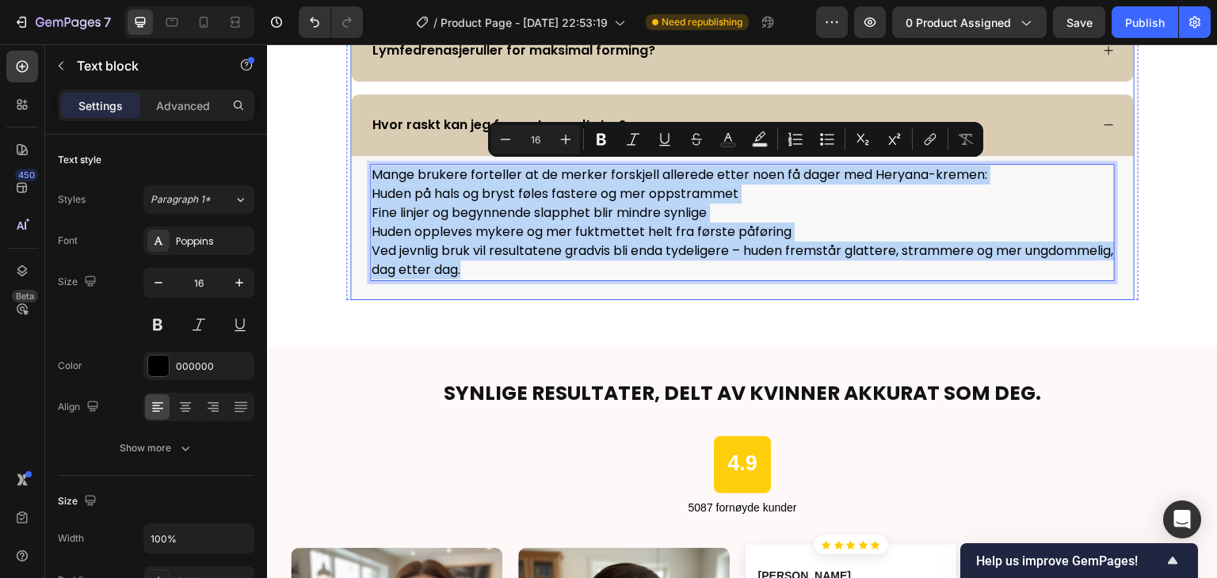
drag, startPoint x: 556, startPoint y: 261, endPoint x: 349, endPoint y: 169, distance: 226.6
click at [351, 169] on div "Mange brukere forteller at de merker forskjell allerede etter noen få dager med…" at bounding box center [742, 228] width 783 height 144
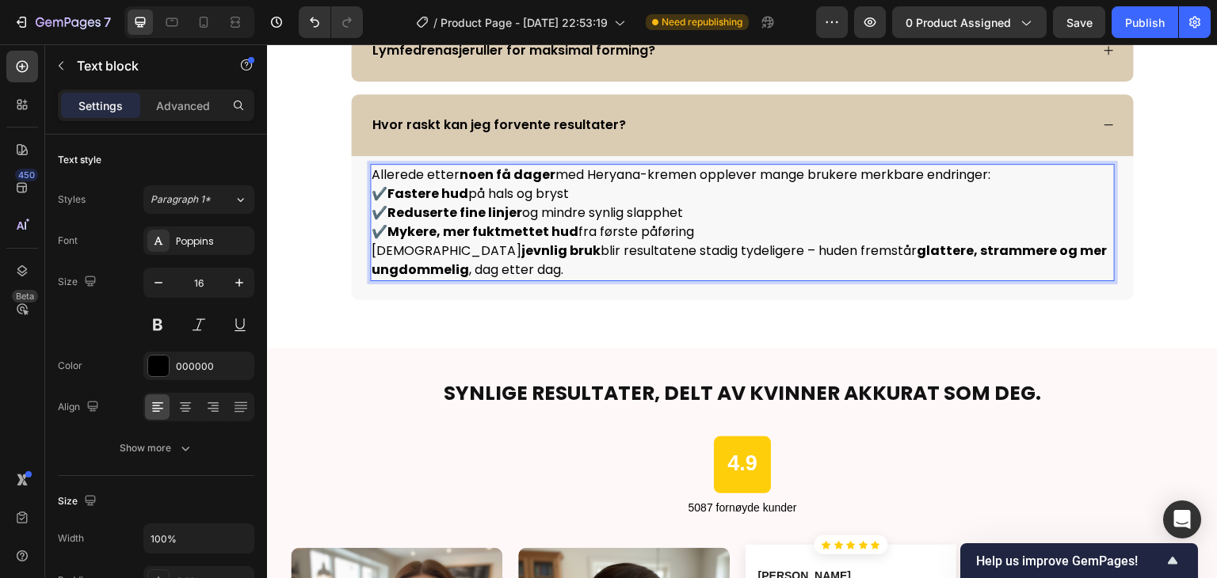
click at [384, 196] on p "✔️ Fastere hud på hals og bryst ✔️ Reduserte fine linjer og mindre synlig slapp…" at bounding box center [743, 213] width 742 height 57
click at [383, 226] on p "✔️ Fastere hud på hals og bryst ✔️ Reduserte fine linjer og mindre synlig slapp…" at bounding box center [743, 213] width 742 height 57
click at [385, 213] on p "✔️ Fastere hud på hals og bryst ✔️ Reduserte fine linjer og mindre synlig slapp…" at bounding box center [743, 213] width 742 height 57
click at [380, 196] on p "✔️ Fastere hud på hals og bryst Reduserte fine linjer og mindre synlig slapphet…" at bounding box center [743, 213] width 742 height 57
click at [372, 227] on p "Fastere hud på hals og bryst Reduserte fine linjer og mindre synlig slapphet My…" at bounding box center [743, 213] width 742 height 57
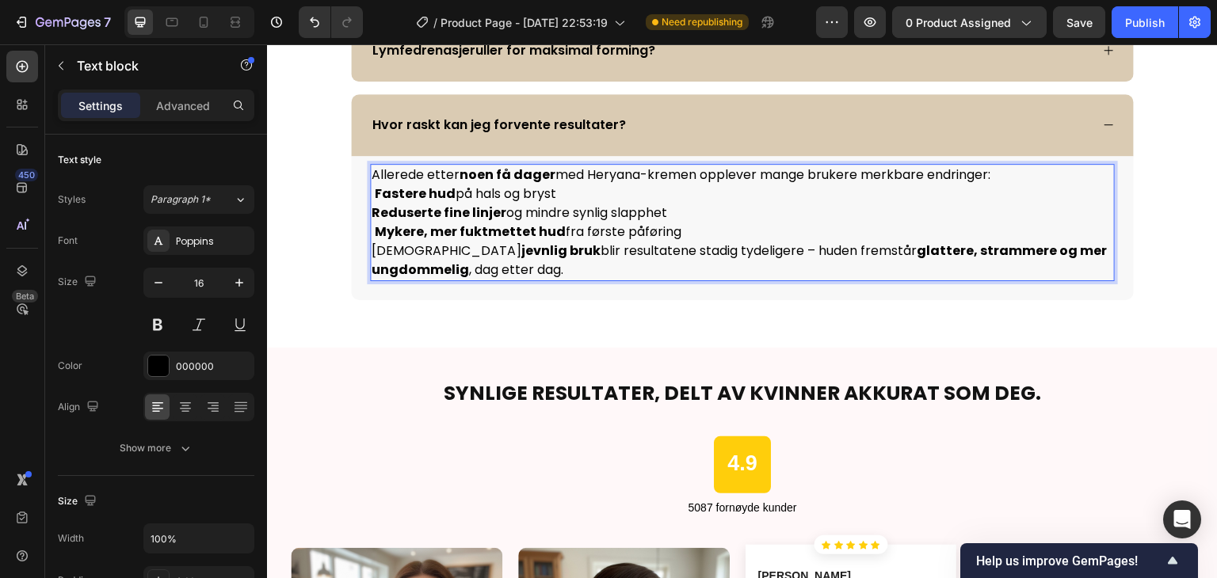
click at [375, 231] on strong "Mykere, mer fuktmettet hud" at bounding box center [470, 232] width 191 height 18
click at [375, 190] on strong "Fastere hud" at bounding box center [415, 194] width 81 height 18
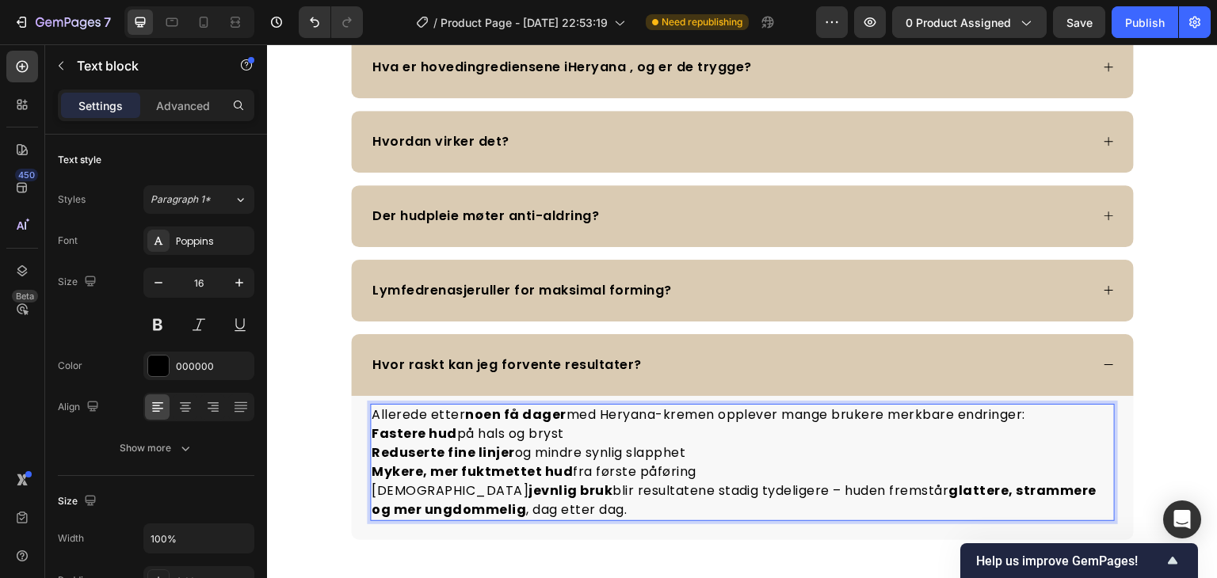
scroll to position [3606, 0]
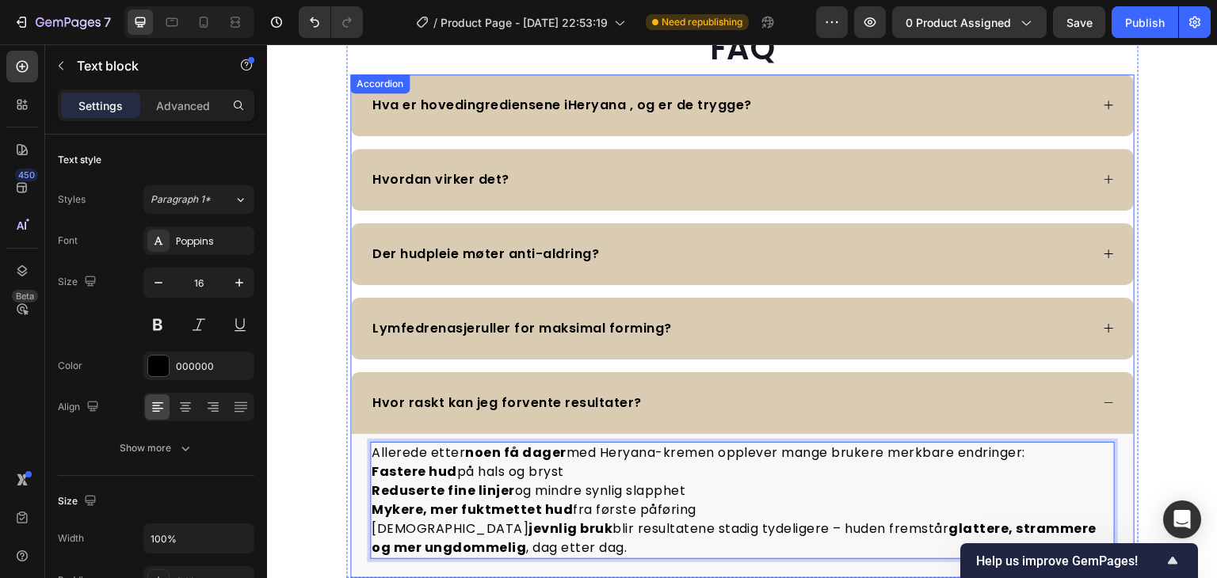
click at [755, 208] on div "Hvordan virker det?" at bounding box center [742, 180] width 783 height 62
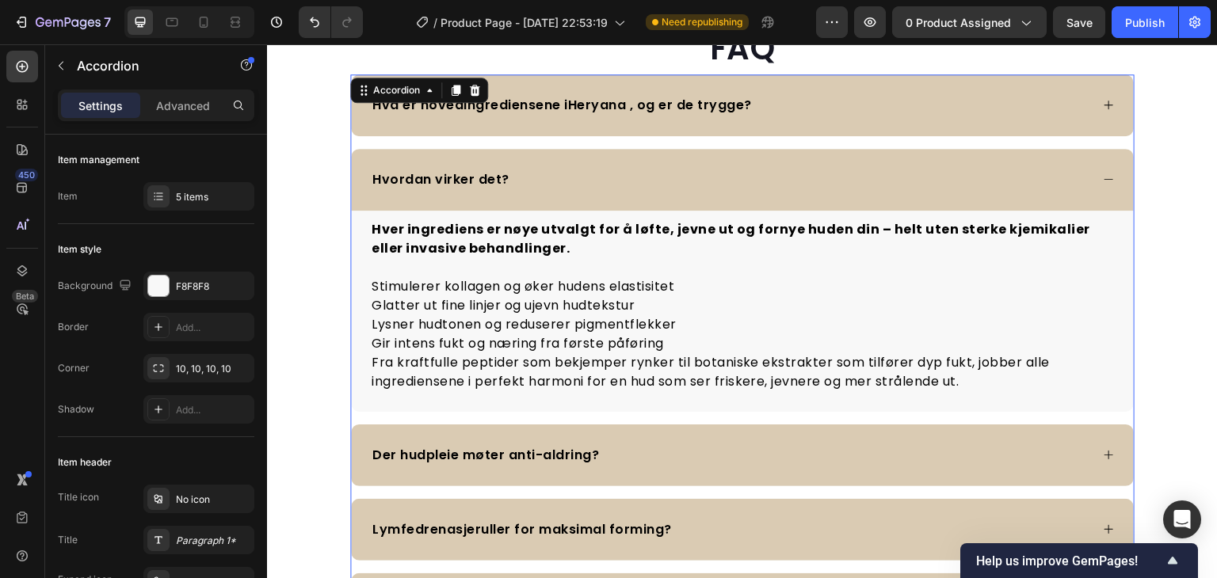
click at [737, 118] on div "Hva er hovedingrediensene iHeryana , og er de trygge?" at bounding box center [742, 105] width 783 height 62
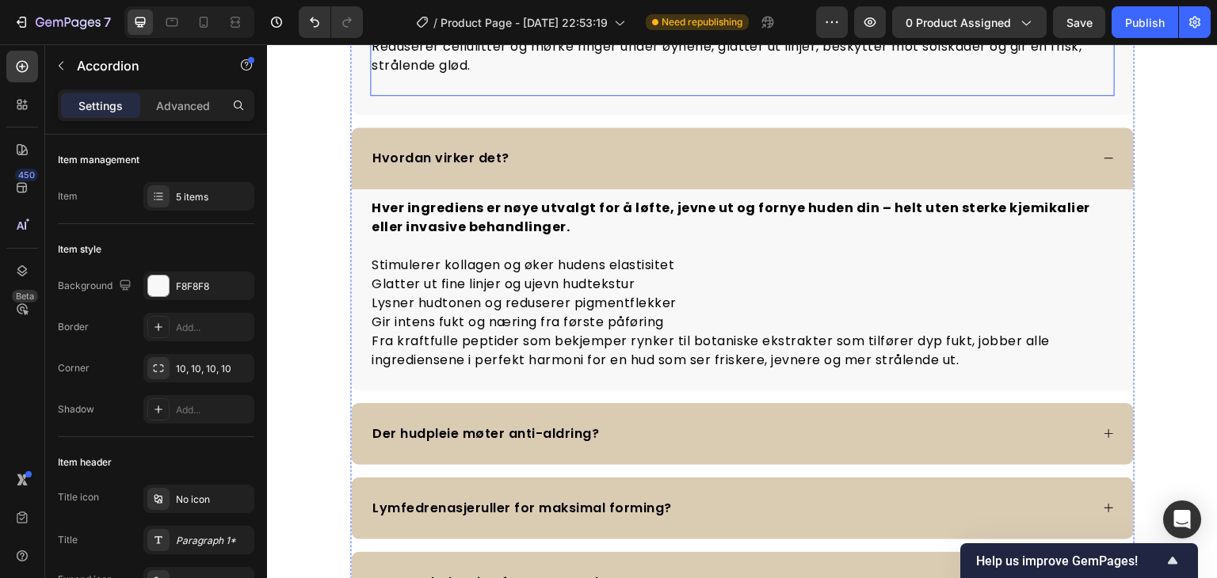
scroll to position [4132, 0]
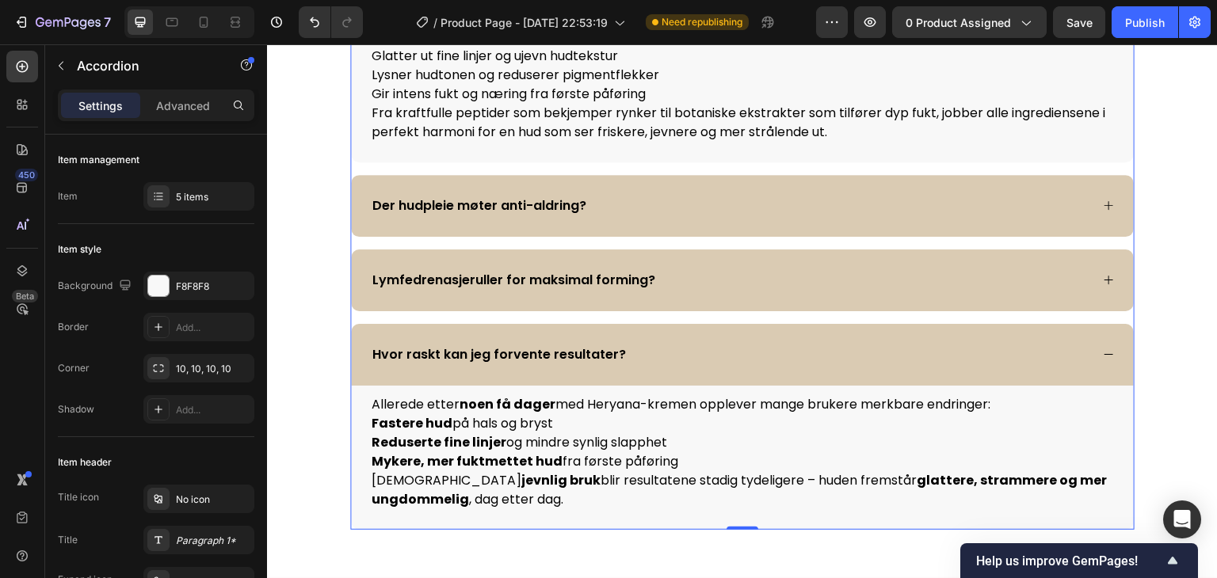
click at [654, 213] on div "Der hudpleie møter anti-aldring?" at bounding box center [730, 206] width 720 height 24
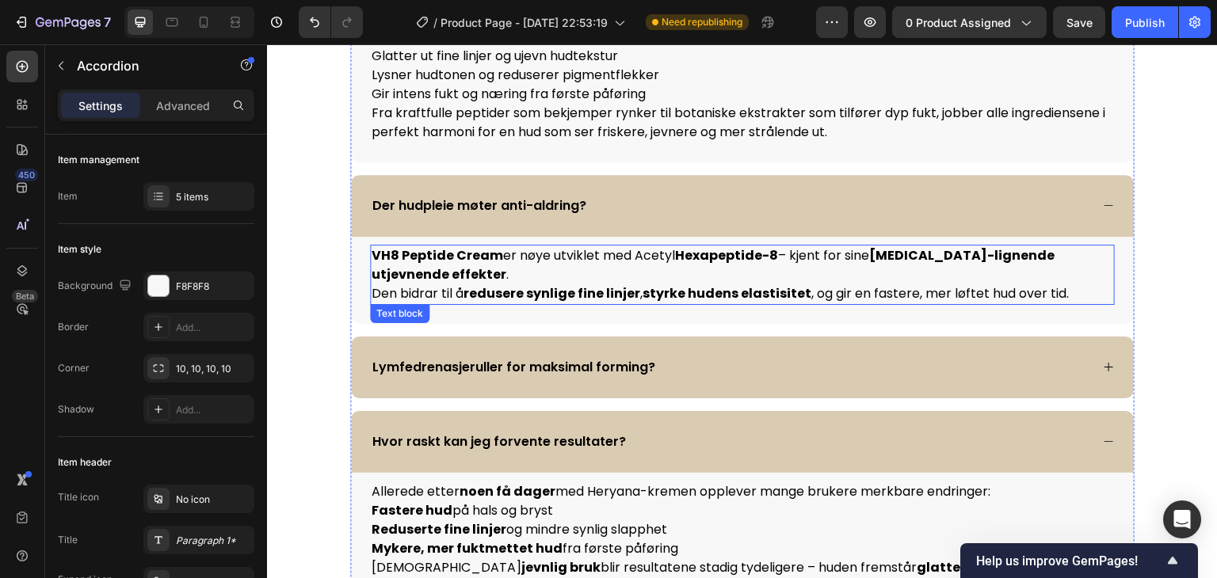
click at [781, 257] on p "VH8 Peptide Cream er nøye utviklet med Acetyl Hexapeptide-8 – kjent for sine [M…" at bounding box center [743, 274] width 742 height 57
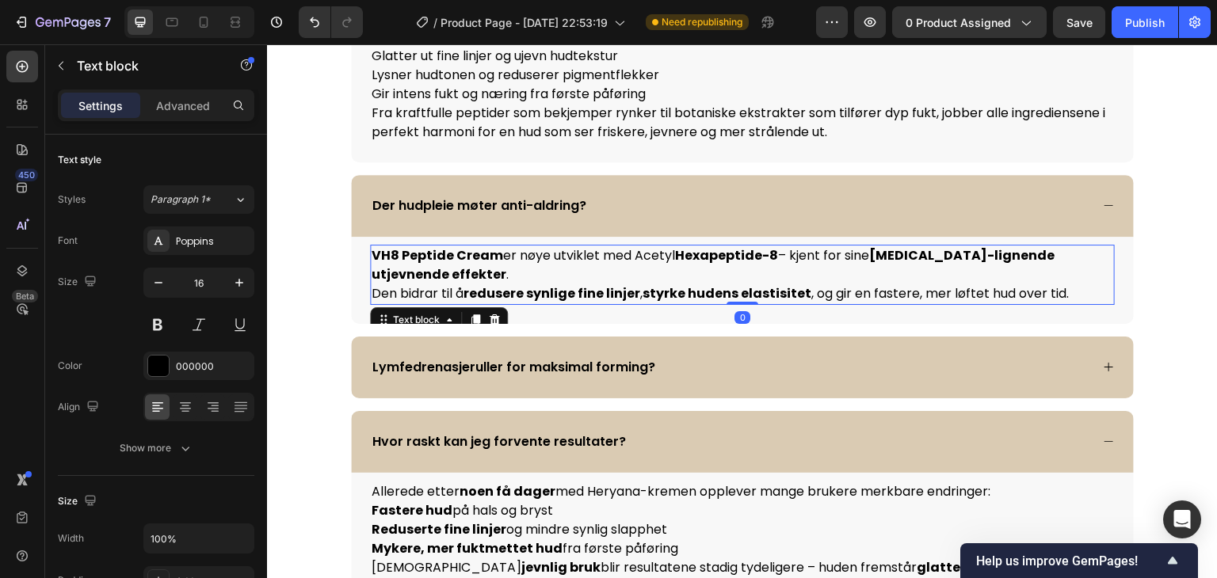
click at [781, 251] on p "VH8 Peptide Cream er nøye utviklet med Acetyl Hexapeptide-8 – kjent for sine [M…" at bounding box center [743, 274] width 742 height 57
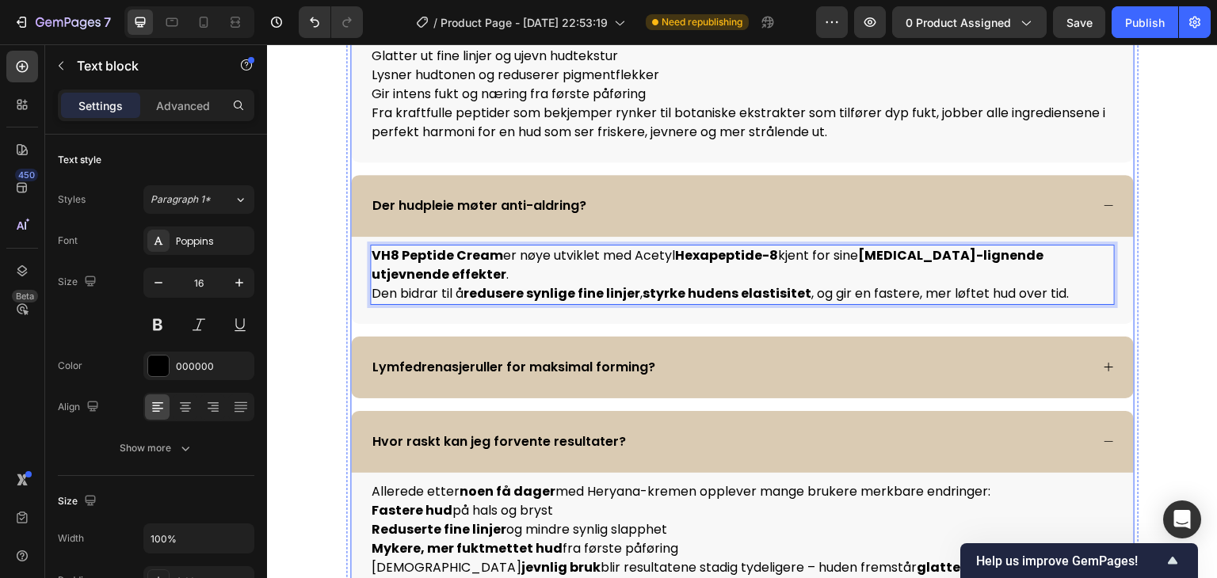
click at [727, 356] on div "Lymfedrenasjeruller for maksimal forming?" at bounding box center [730, 368] width 720 height 24
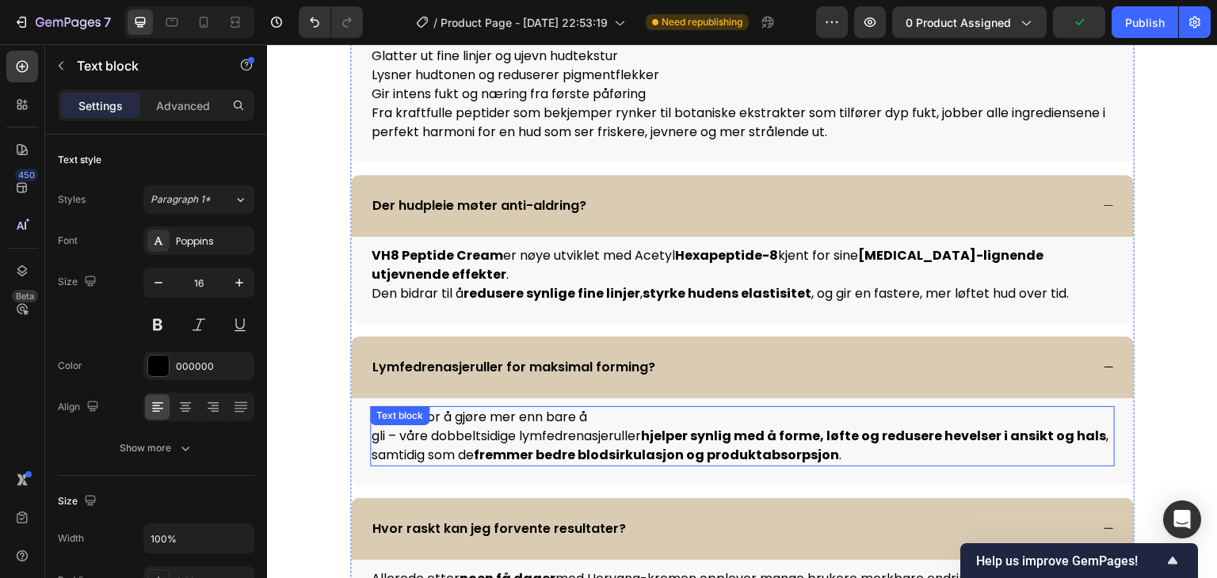
click at [393, 427] on p "gli – våre dobbeltsidige lymfedrenasjeruller hjelper synlig med å forme, løfte …" at bounding box center [743, 446] width 742 height 38
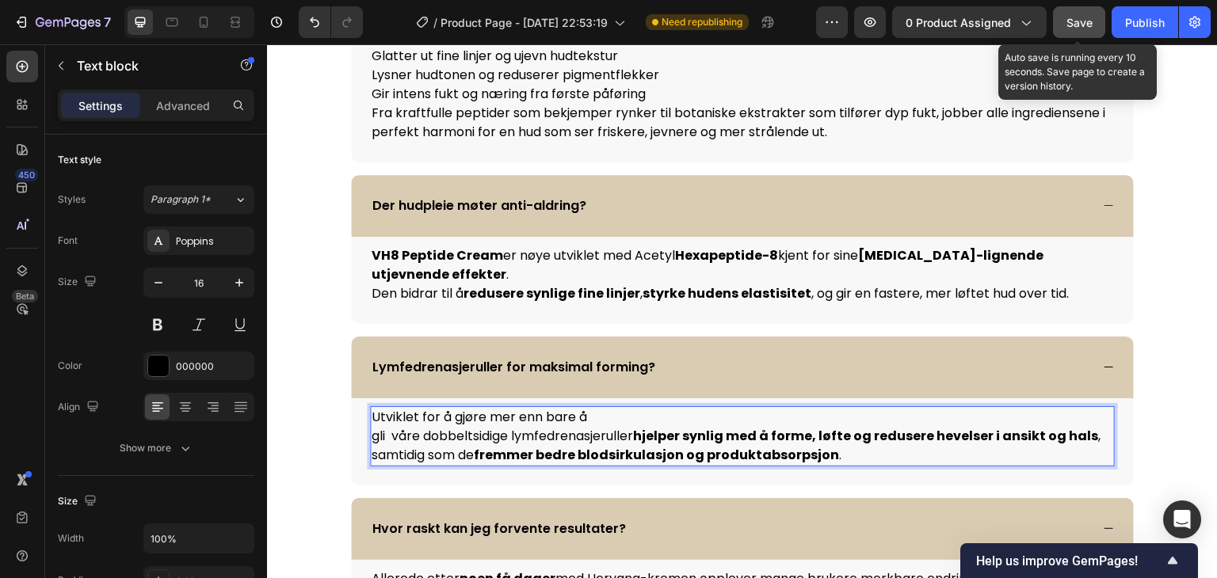
click at [1084, 14] on div "Save" at bounding box center [1079, 22] width 26 height 17
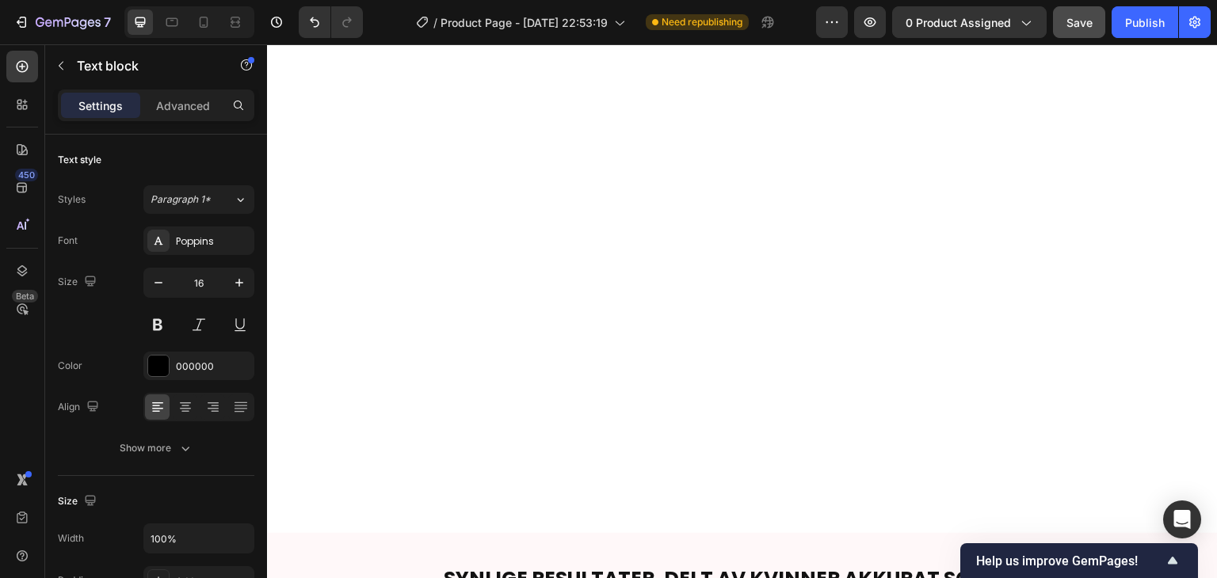
scroll to position [4329, 0]
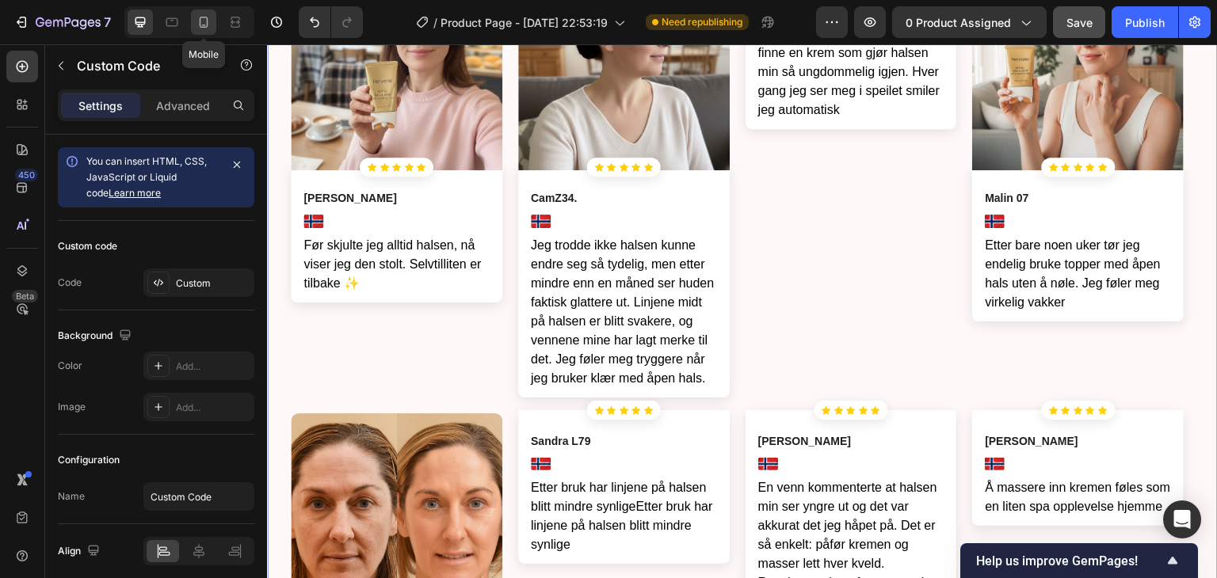
click at [206, 21] on icon at bounding box center [204, 22] width 9 height 11
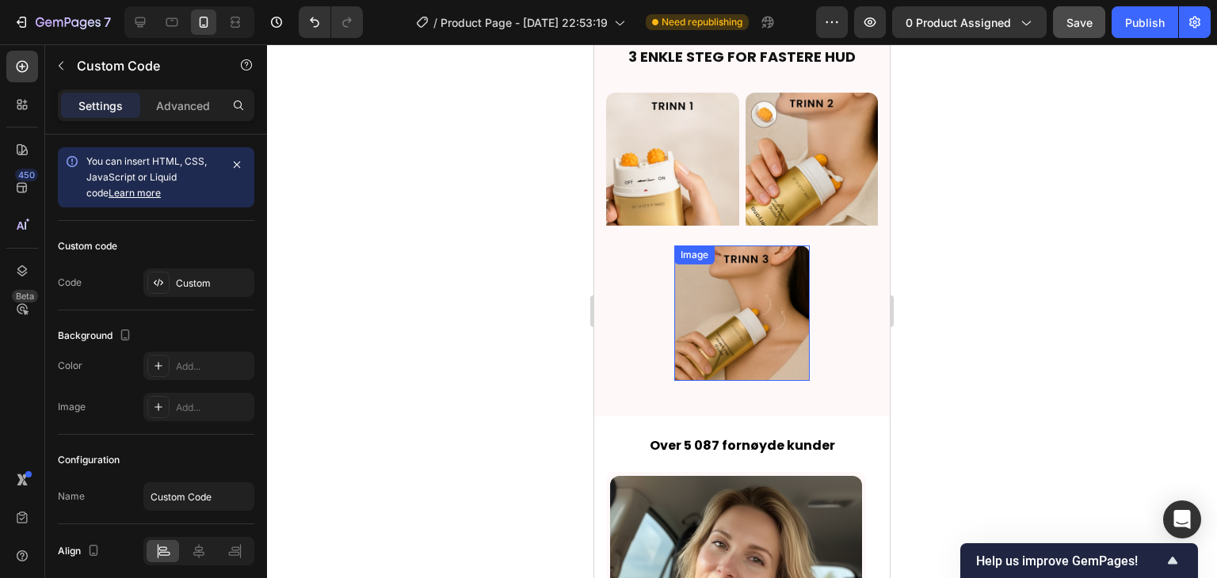
scroll to position [1989, 0]
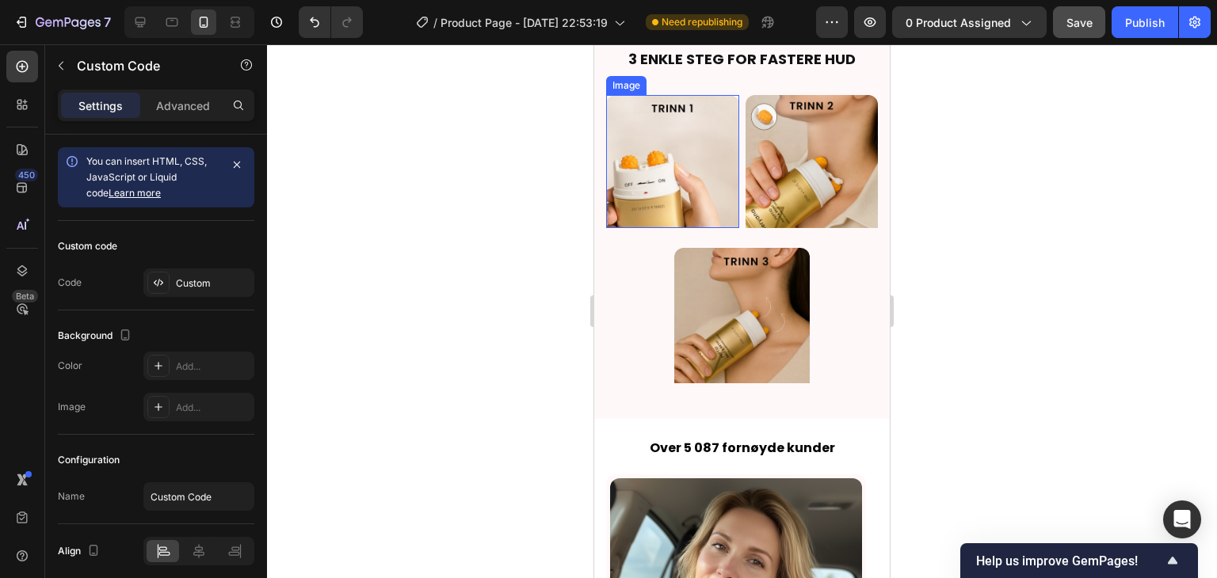
click at [670, 204] on img at bounding box center [672, 161] width 133 height 133
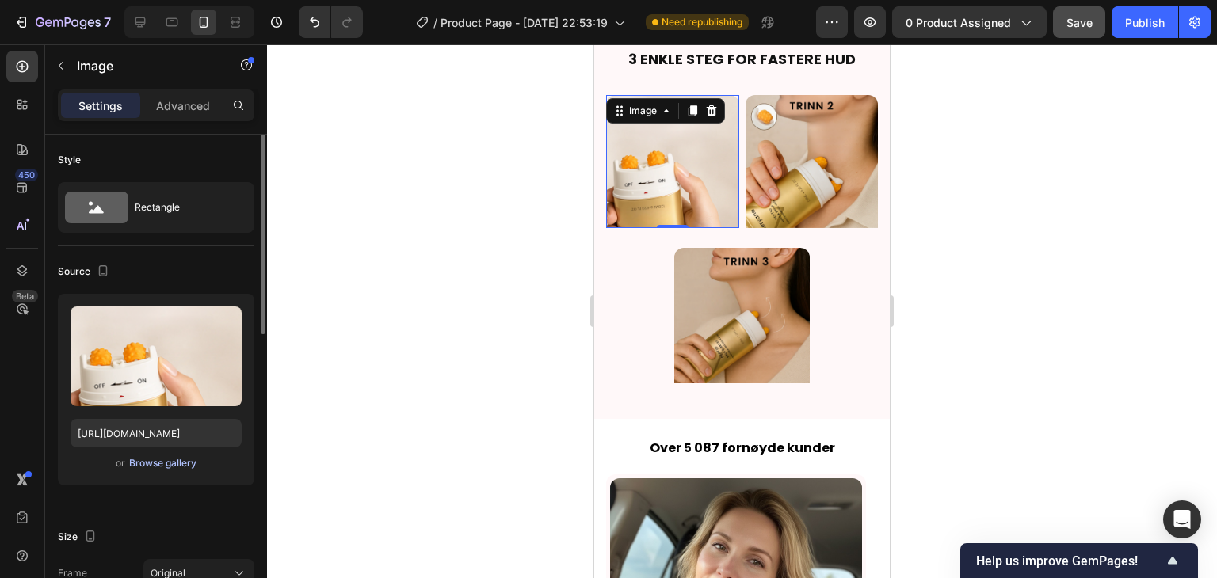
click at [181, 467] on div "Browse gallery" at bounding box center [162, 463] width 67 height 14
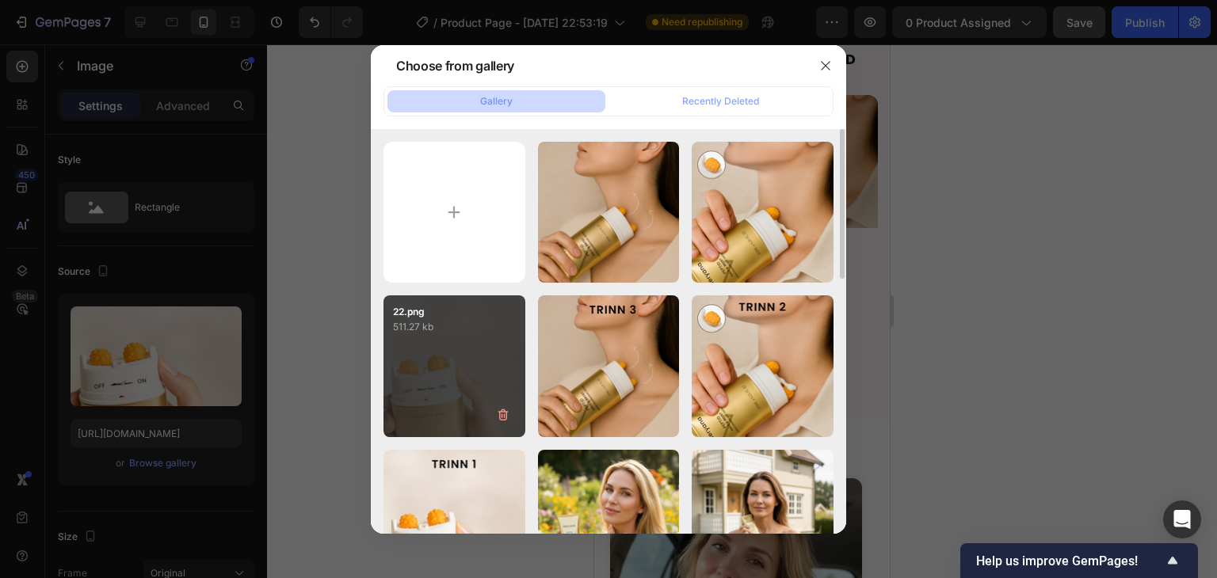
click at [428, 365] on div "22.png 511.27 kb" at bounding box center [454, 367] width 142 height 142
type input "[URL][DOMAIN_NAME]"
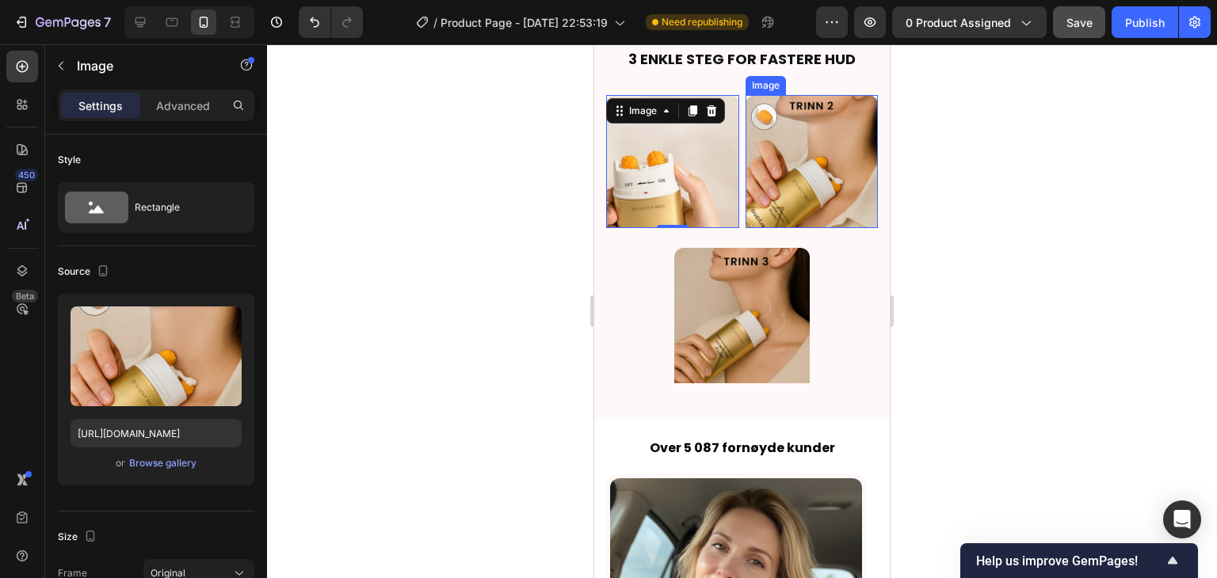
click at [826, 125] on img at bounding box center [812, 161] width 133 height 133
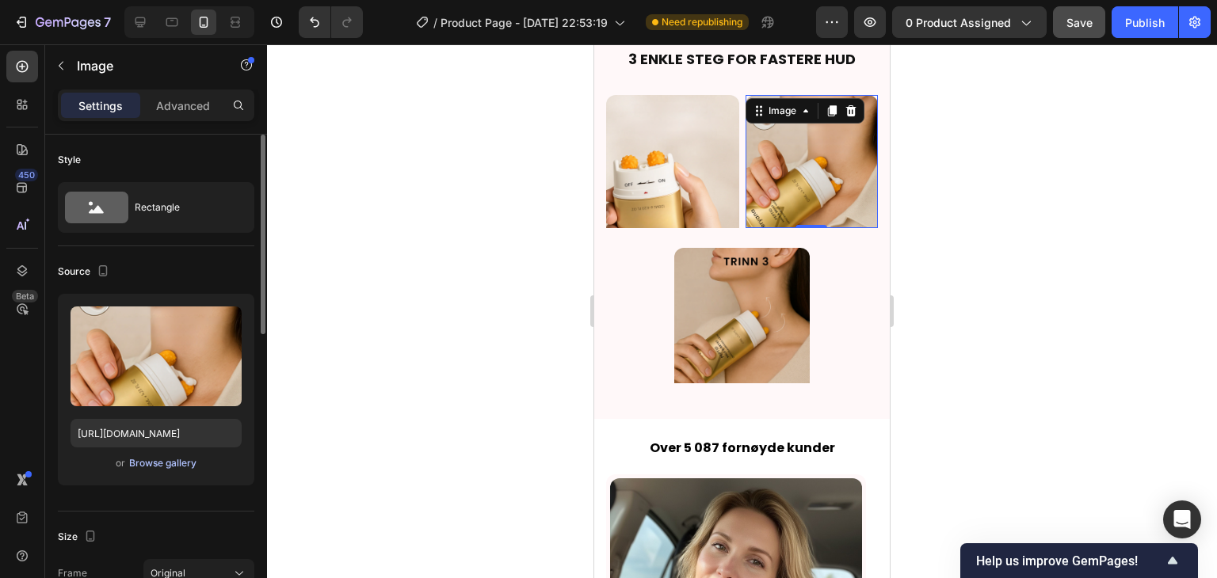
click at [166, 462] on div "Browse gallery" at bounding box center [162, 463] width 67 height 14
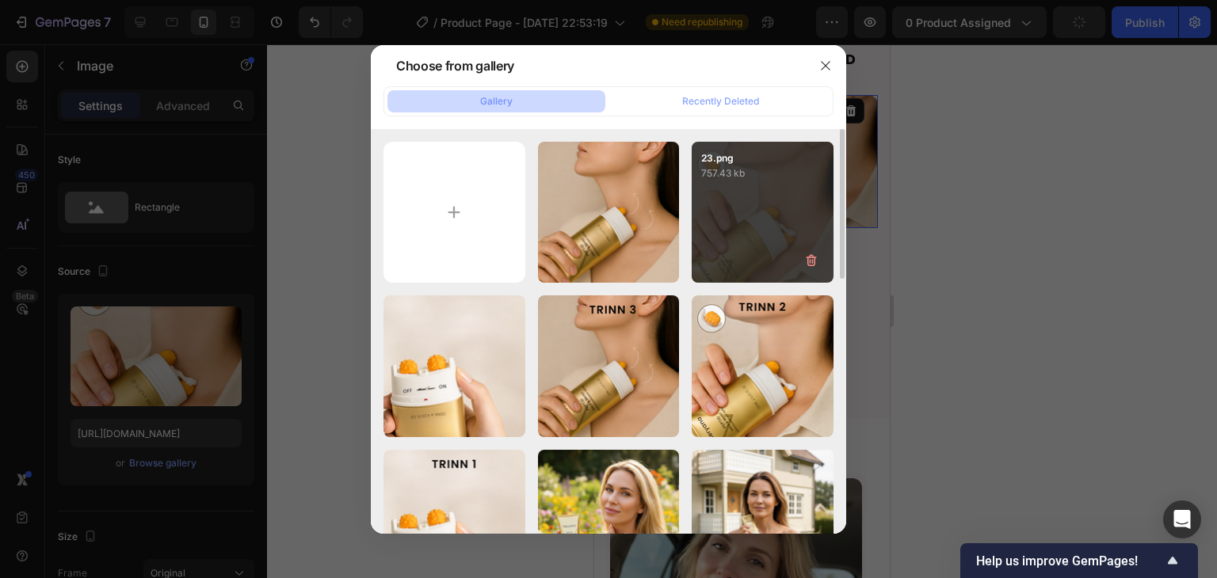
click at [745, 156] on p "23.png" at bounding box center [762, 158] width 123 height 14
type input "[URL][DOMAIN_NAME]"
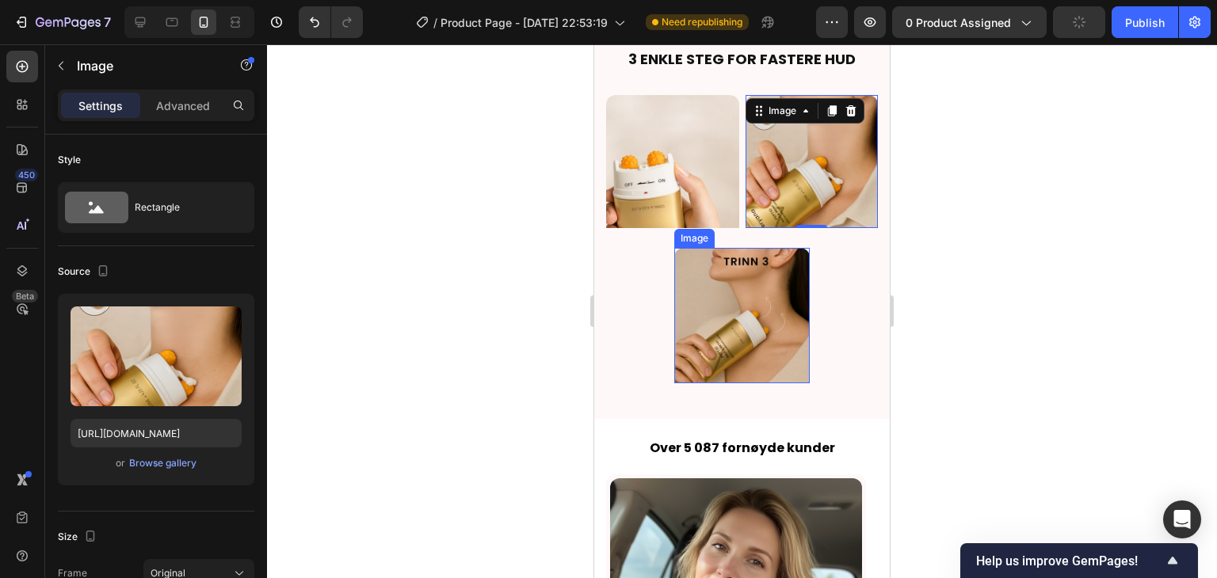
click at [731, 273] on img at bounding box center [742, 316] width 136 height 136
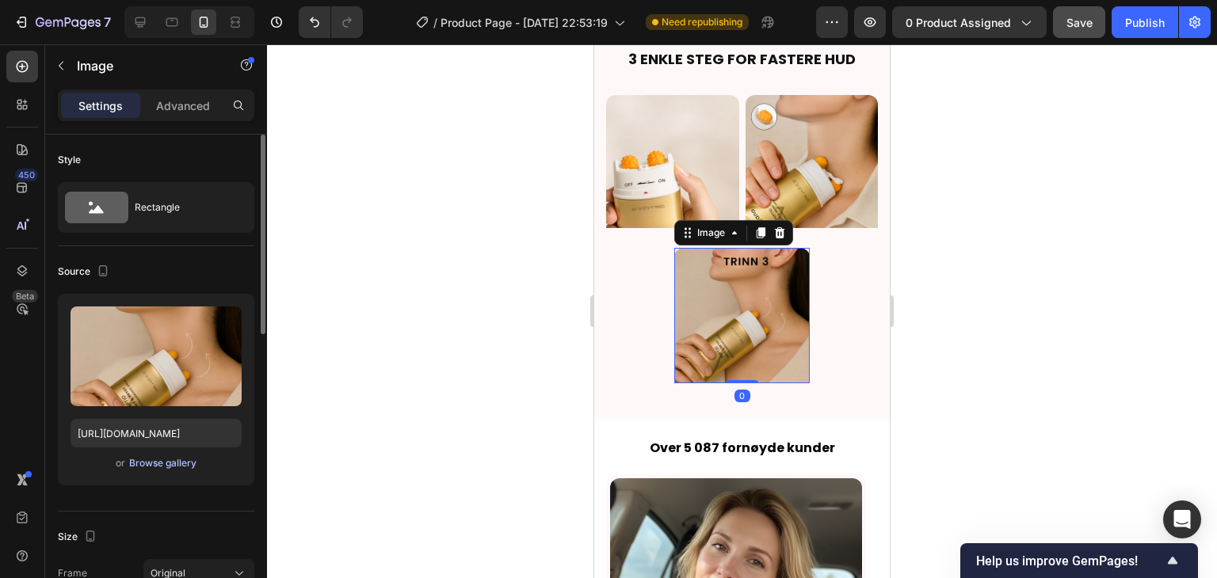
click at [165, 467] on div "Browse gallery" at bounding box center [162, 463] width 67 height 14
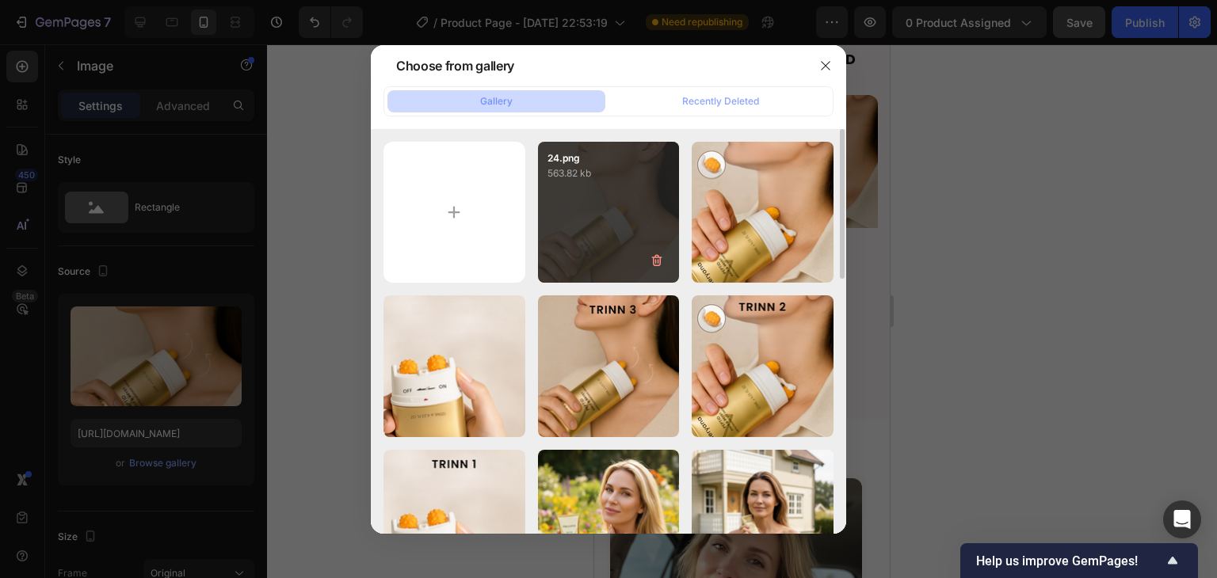
click at [611, 181] on div "24.png 563.82 kb" at bounding box center [609, 213] width 142 height 142
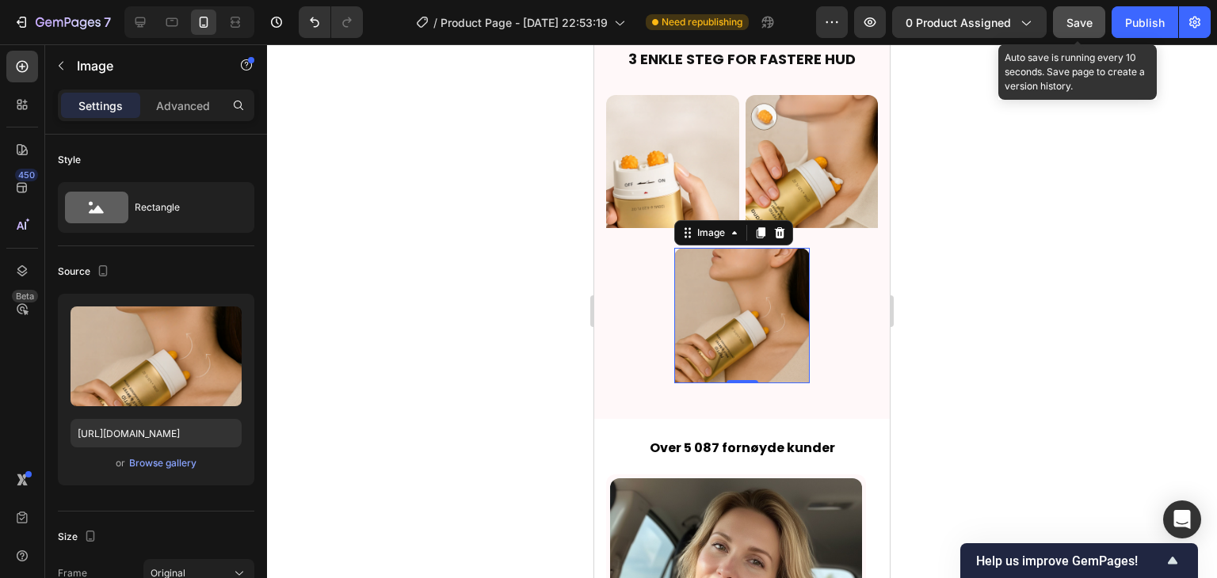
click at [1084, 25] on span "Save" at bounding box center [1079, 22] width 26 height 13
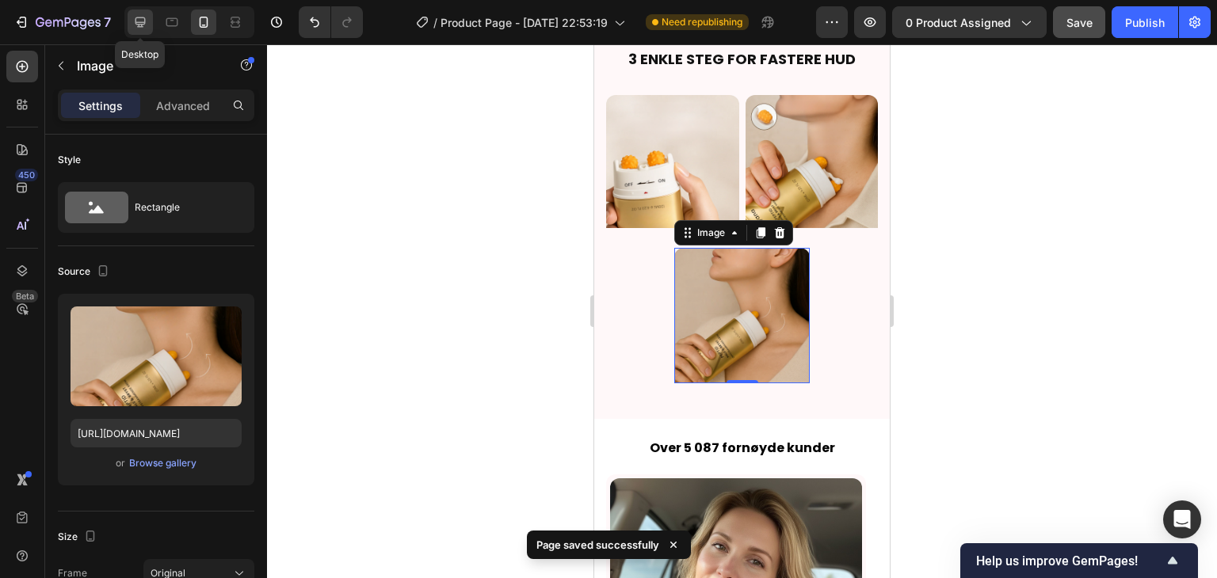
click at [139, 29] on icon at bounding box center [140, 22] width 16 height 16
type input "[URL][DOMAIN_NAME]"
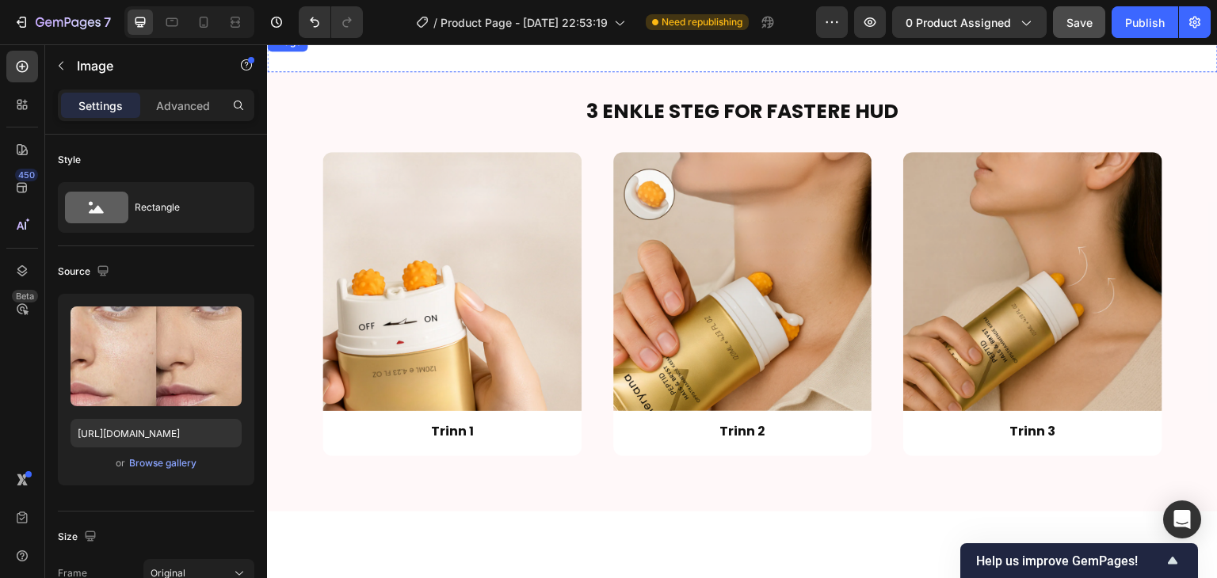
scroll to position [1775, 0]
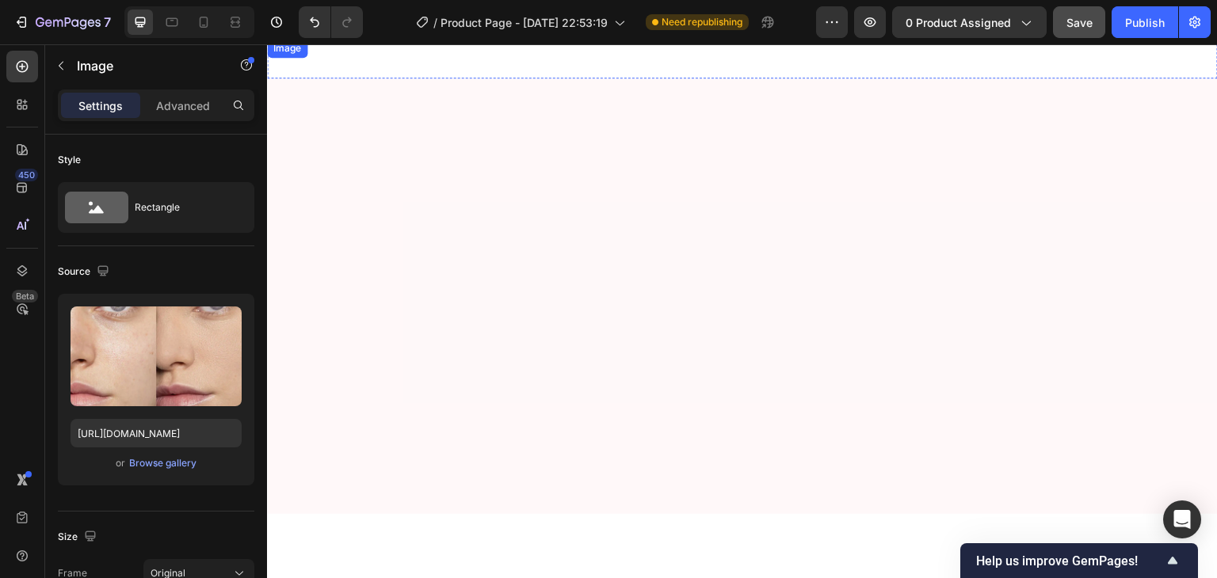
click at [524, 39] on img at bounding box center [743, 39] width 666 height 0
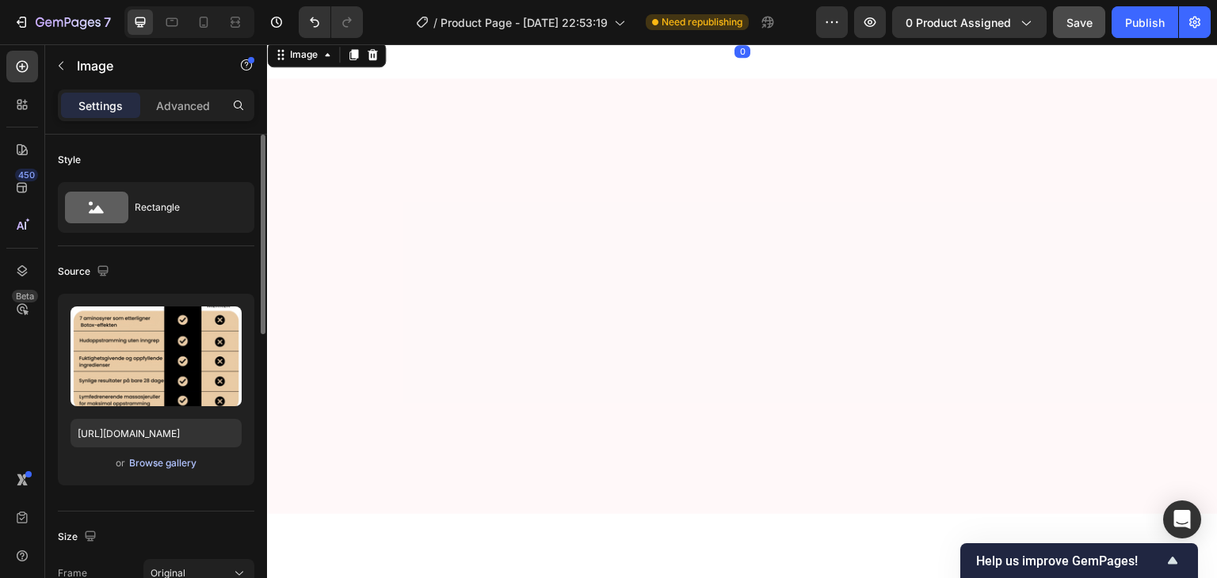
click at [157, 469] on div "Browse gallery" at bounding box center [162, 463] width 67 height 14
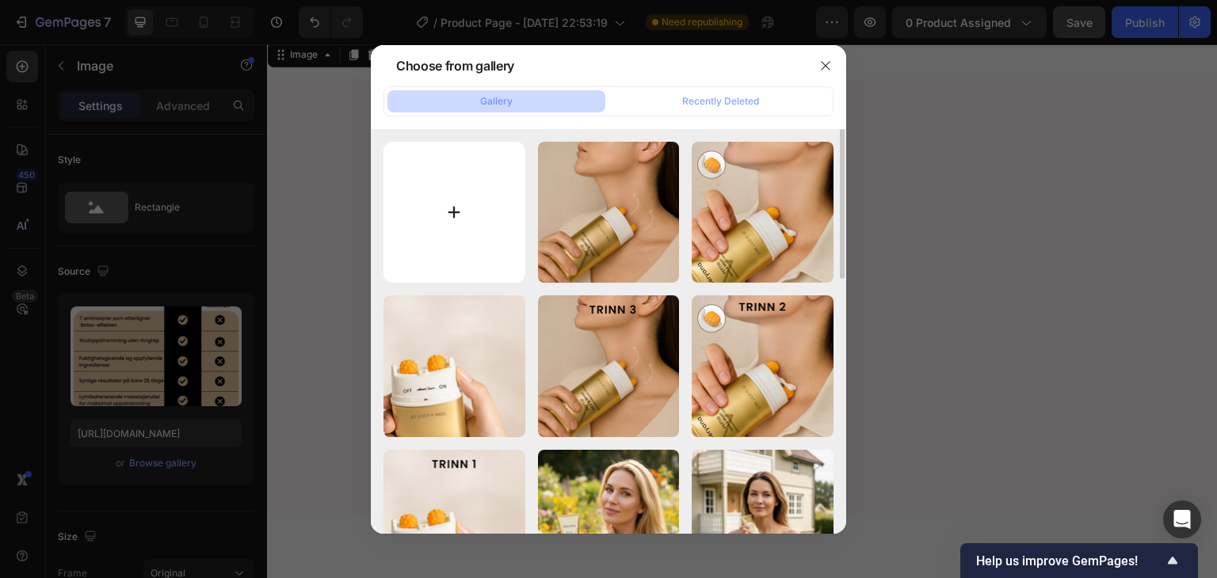
click at [471, 211] on input "file" at bounding box center [454, 213] width 142 height 142
type input "C:\fakepath\HERYANA (6).png"
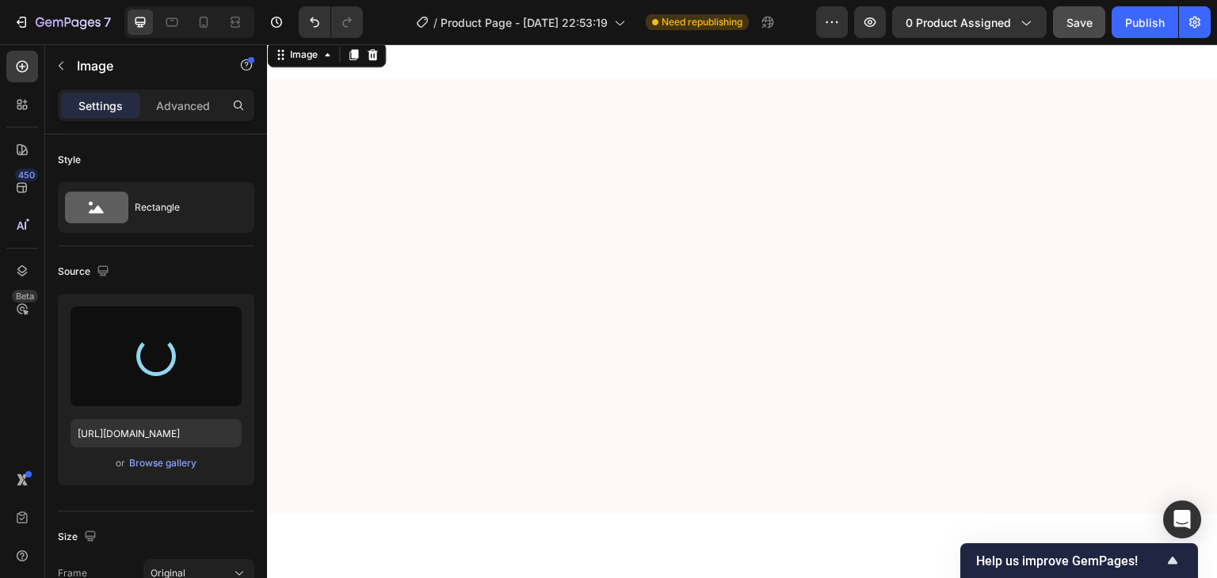
type input "[URL][DOMAIN_NAME]"
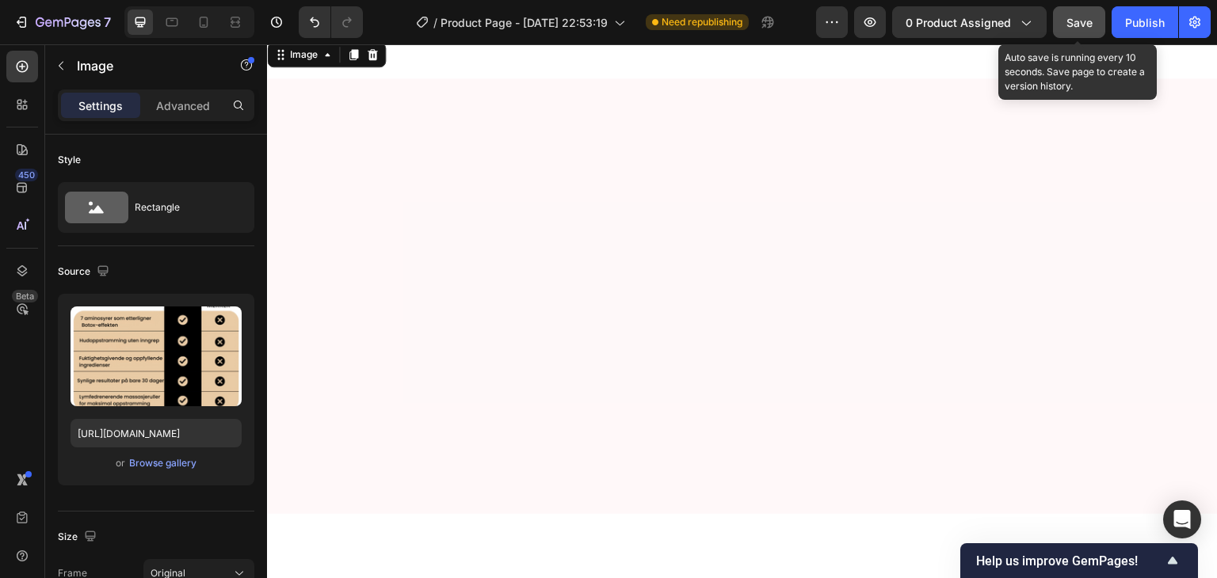
click at [1077, 19] on span "Save" at bounding box center [1079, 22] width 26 height 13
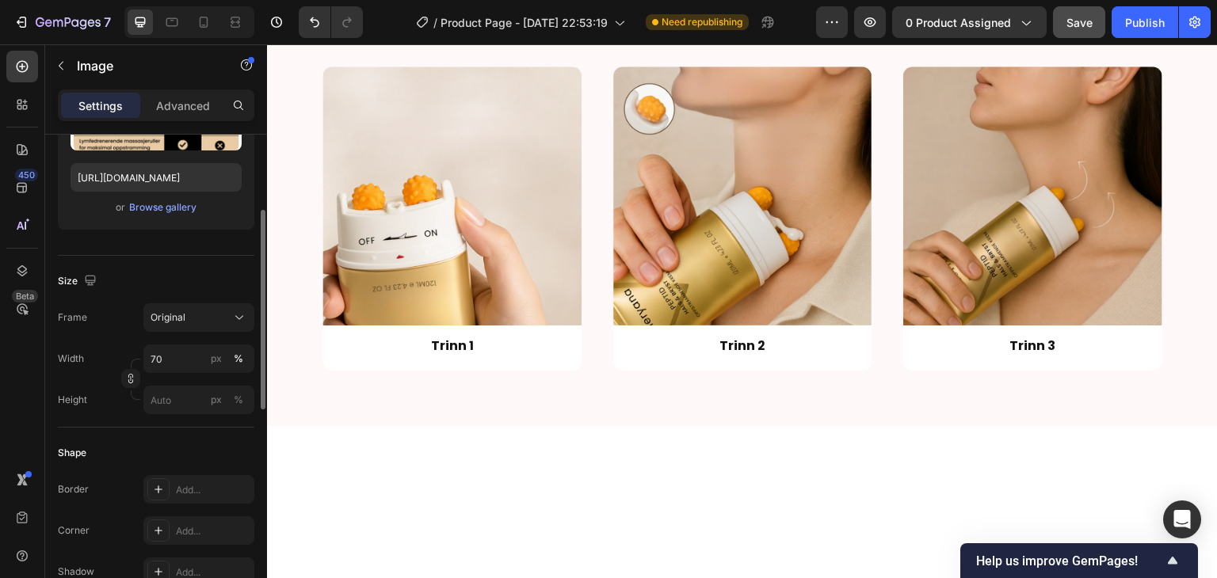
scroll to position [235, 0]
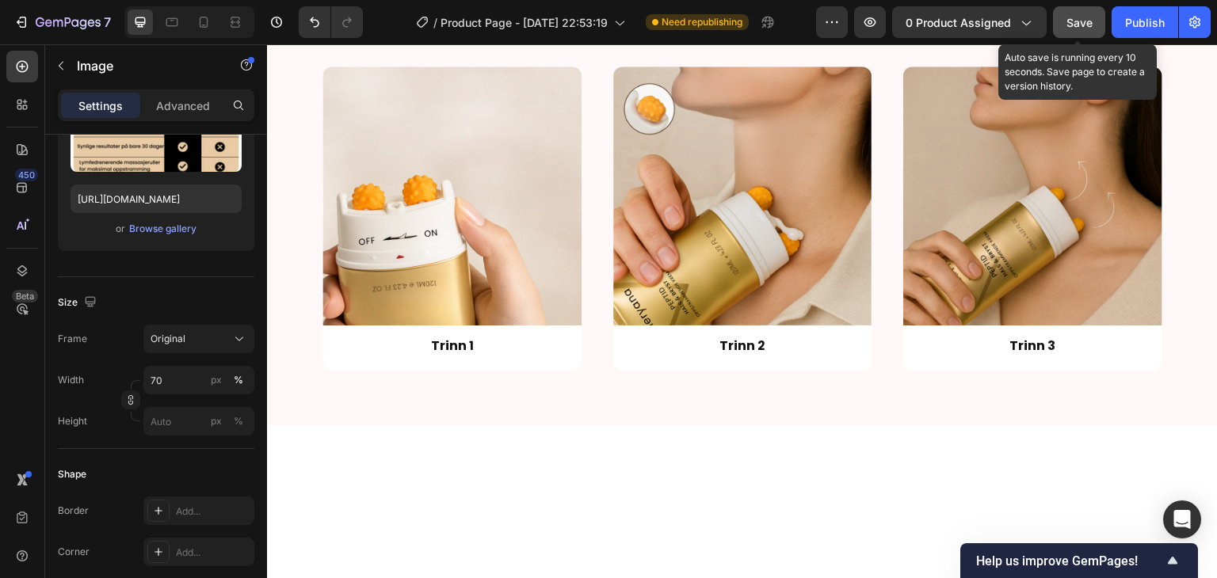
click at [1090, 21] on span "Save" at bounding box center [1079, 22] width 26 height 13
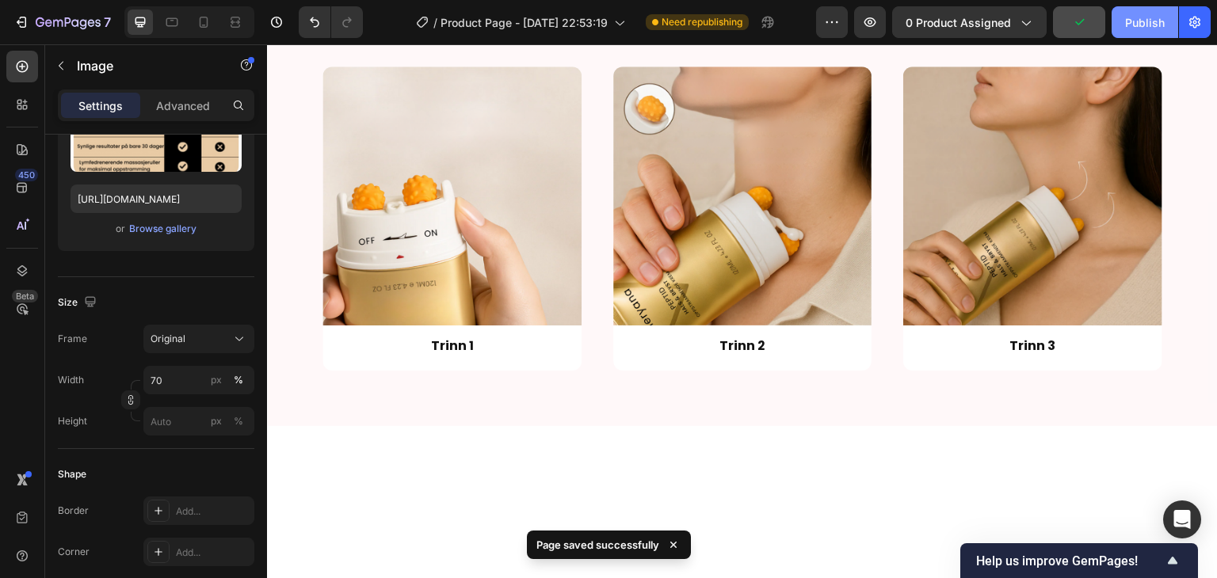
click at [1147, 25] on div "Publish" at bounding box center [1145, 22] width 40 height 17
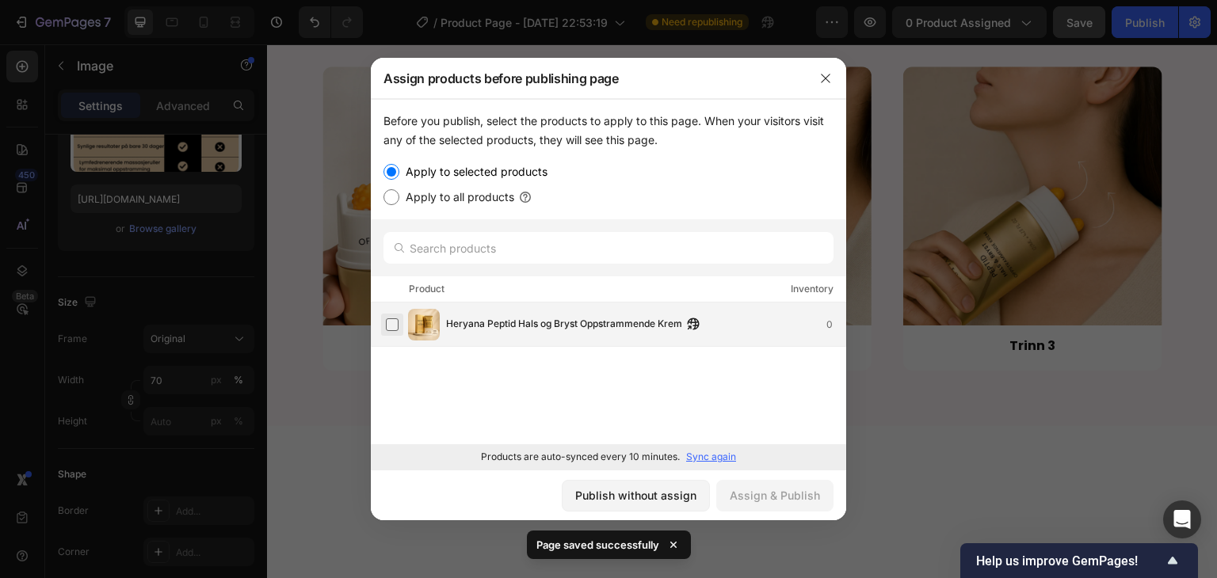
click at [398, 327] on label at bounding box center [392, 324] width 13 height 13
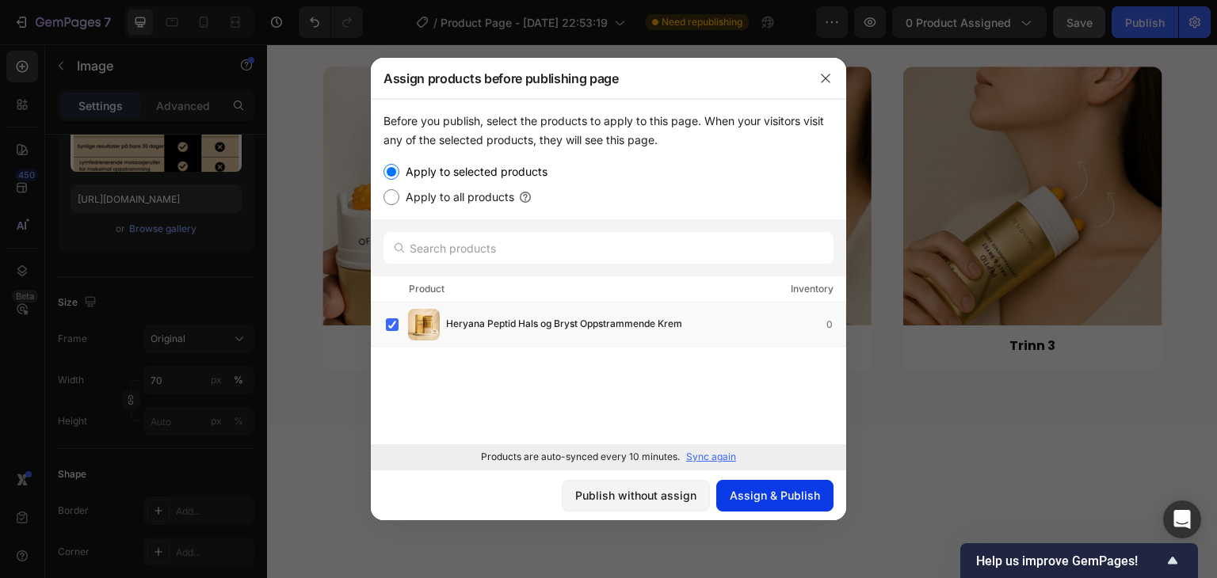
click at [774, 505] on button "Assign & Publish" at bounding box center [774, 496] width 117 height 32
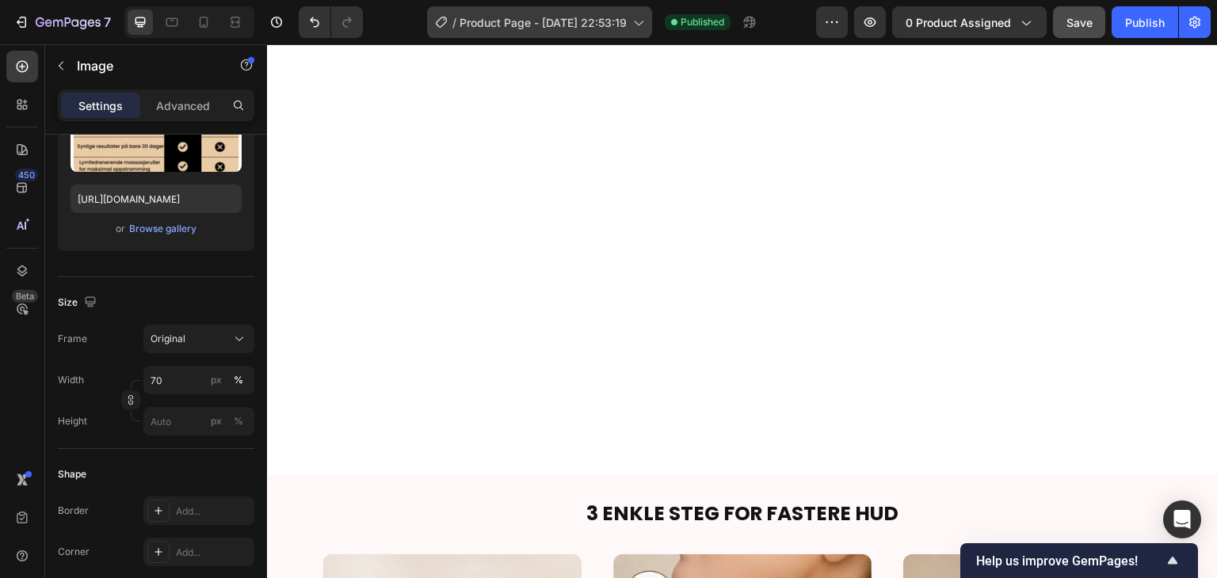
scroll to position [2380, 0]
